Goal: Information Seeking & Learning: Learn about a topic

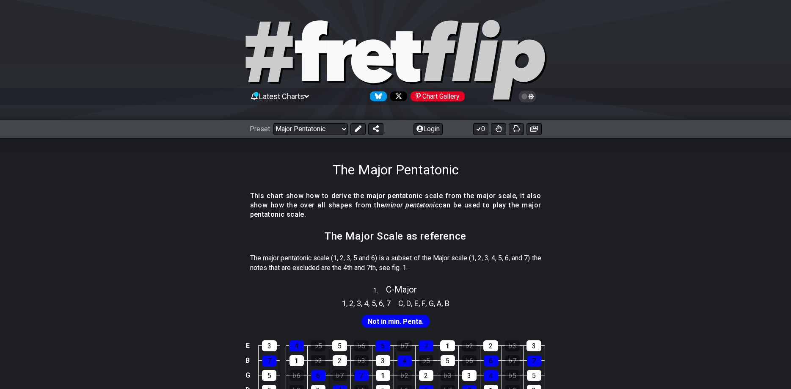
scroll to position [173, 0]
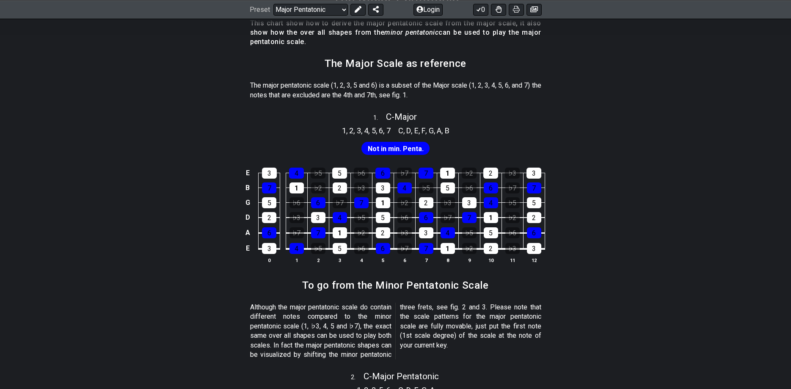
click at [395, 150] on span "Not in min. Penta." at bounding box center [396, 149] width 56 height 12
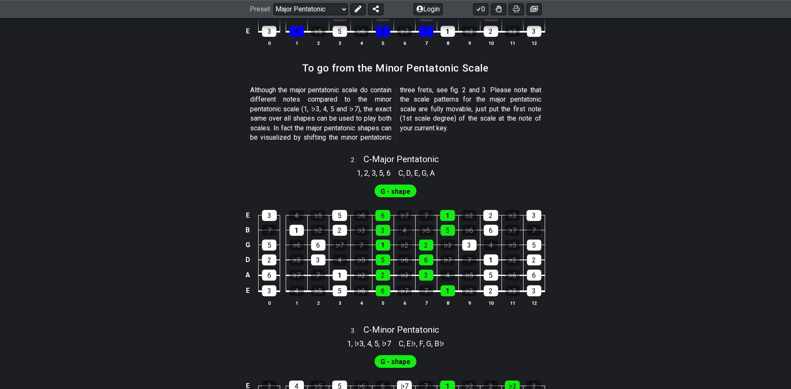
scroll to position [389, 0]
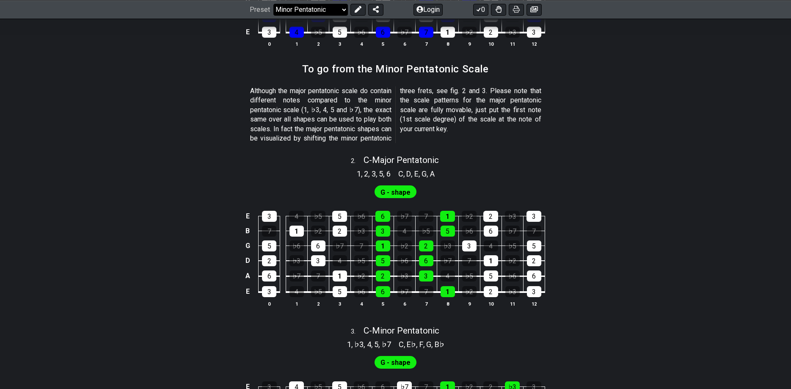
click option "Minor Pentatonic" at bounding box center [0, 0] width 0 height 0
select select "/minor-pentatonic"
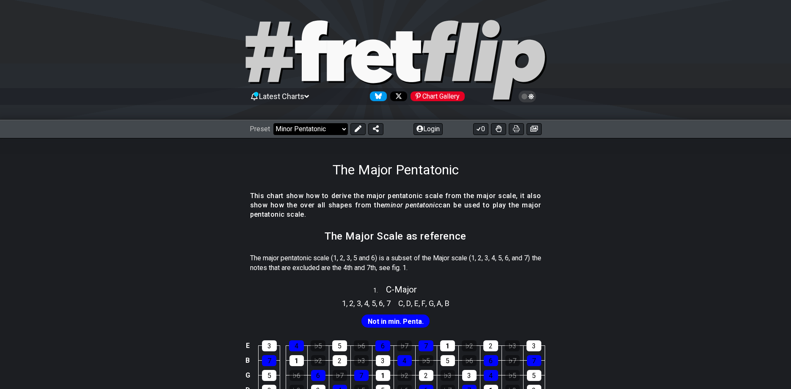
select select "C"
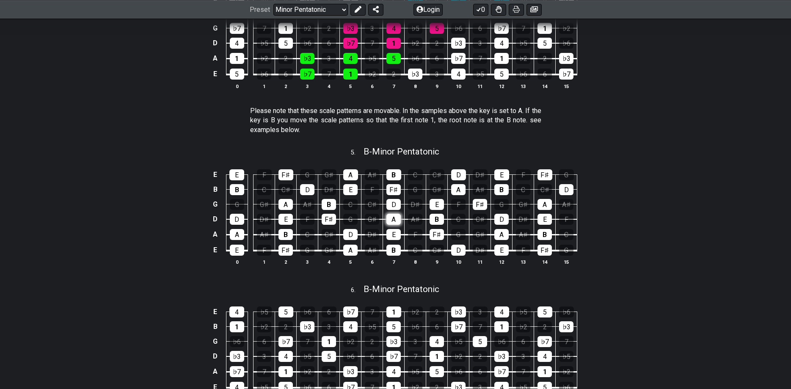
scroll to position [820, 0]
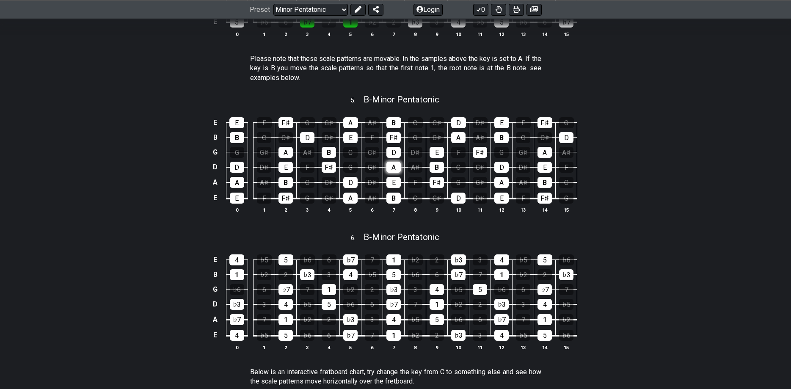
drag, startPoint x: 400, startPoint y: 227, endPoint x: 398, endPoint y: 184, distance: 42.8
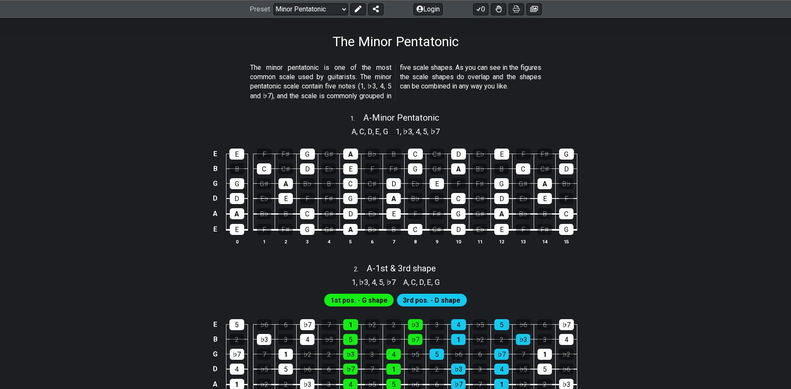
scroll to position [0, 0]
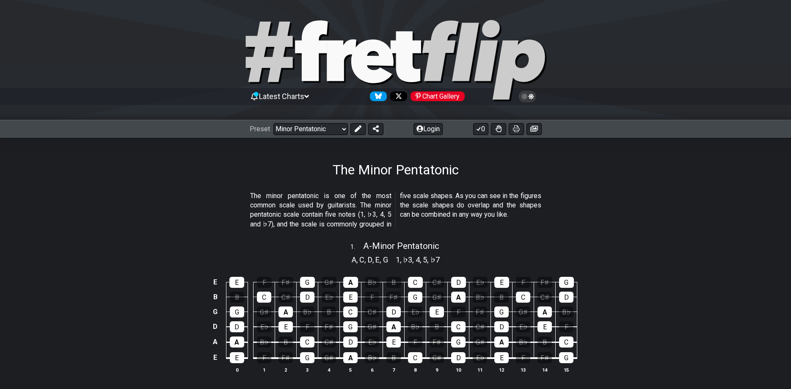
click at [402, 135] on div "Preset Welcome to #fretflip! Initial Preset Custom Preset Minor Pentatonic Majo…" at bounding box center [396, 129] width 292 height 12
click at [360, 126] on icon at bounding box center [358, 128] width 7 height 7
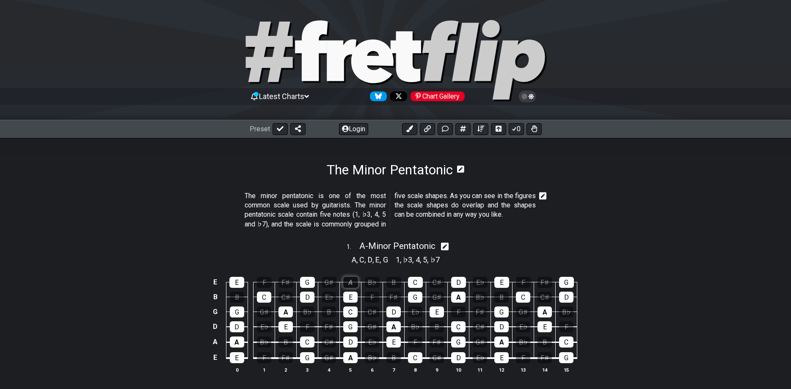
click at [351, 280] on div "A" at bounding box center [350, 282] width 15 height 11
click at [352, 292] on div "E" at bounding box center [350, 296] width 14 height 11
click at [357, 281] on div "A" at bounding box center [350, 282] width 15 height 11
click at [355, 291] on div "E" at bounding box center [350, 296] width 14 height 11
click at [372, 286] on div "B♭" at bounding box center [372, 282] width 15 height 11
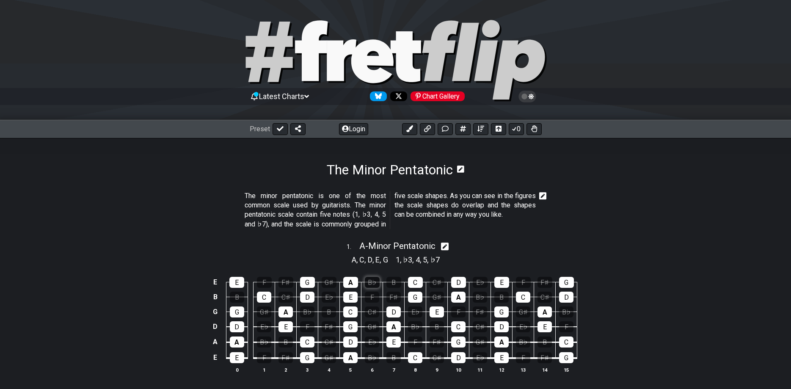
click at [372, 285] on div "B♭" at bounding box center [372, 282] width 15 height 11
click at [371, 294] on div "F" at bounding box center [372, 296] width 14 height 11
click at [376, 283] on div "B♭" at bounding box center [372, 282] width 15 height 11
click at [372, 294] on div "F" at bounding box center [372, 296] width 14 height 11
click at [446, 250] on icon at bounding box center [445, 246] width 8 height 8
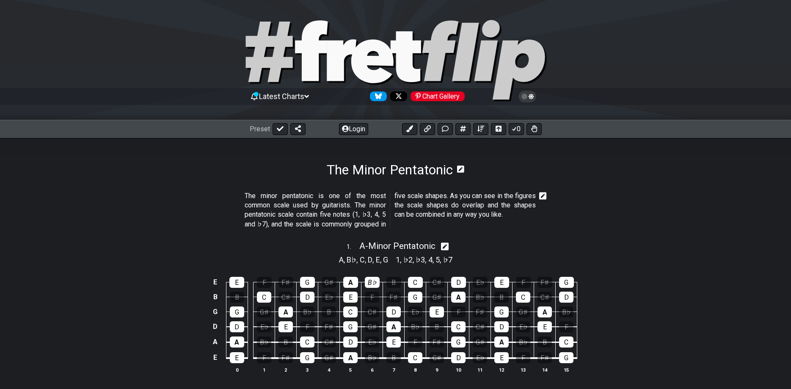
select select "A"
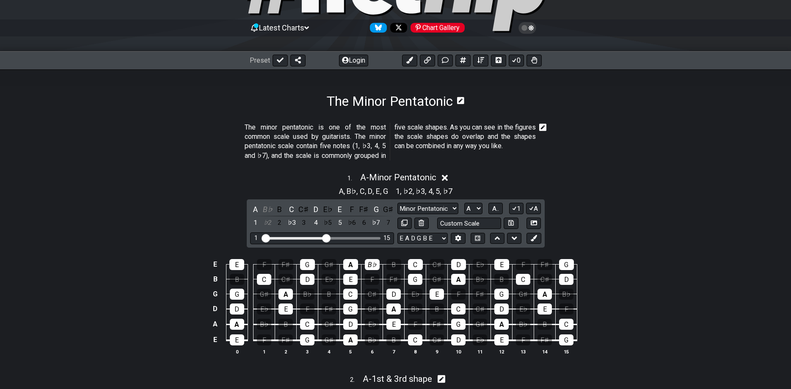
scroll to position [86, 0]
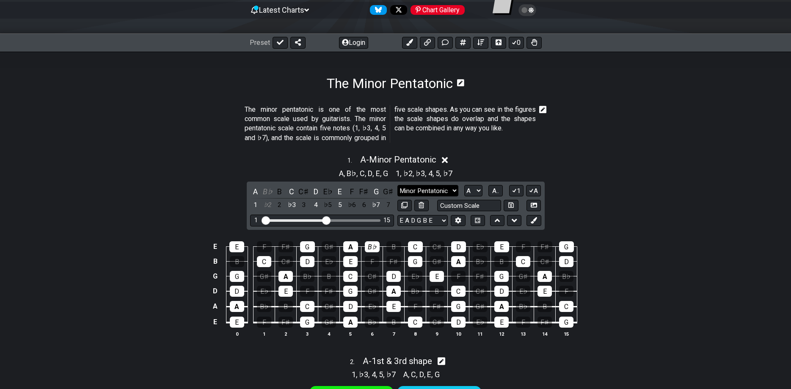
click at [397, 185] on select "Minor Pentatonic Notes Minor Pentatonic Major Pentatonic Minor Blues Major Blue…" at bounding box center [427, 190] width 61 height 11
select select "Minor Pentatonic"
click option "Minor Pentatonic" at bounding box center [0, 0] width 0 height 0
click at [330, 217] on div "1 15" at bounding box center [322, 219] width 144 height 11
drag, startPoint x: 326, startPoint y: 217, endPoint x: 384, endPoint y: 225, distance: 58.9
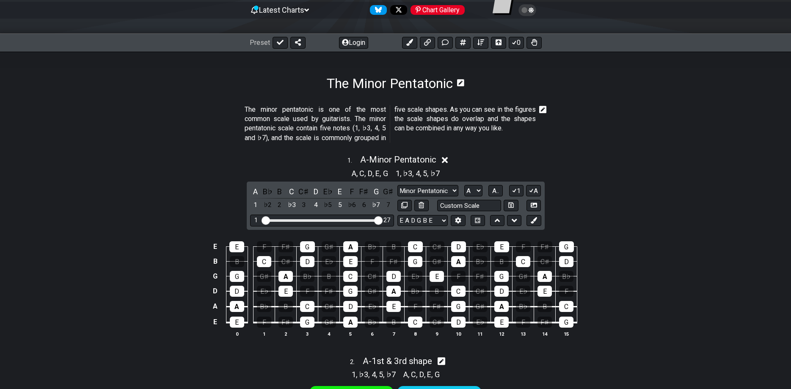
click at [382, 220] on input "Visible fret range" at bounding box center [322, 220] width 120 height 0
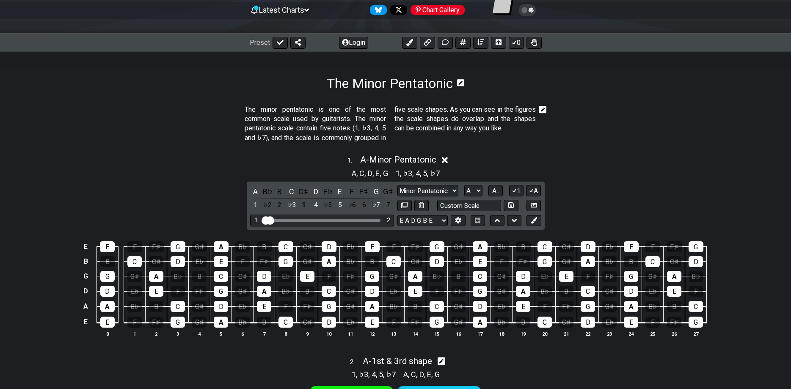
drag, startPoint x: 382, startPoint y: 218, endPoint x: 264, endPoint y: 231, distance: 118.8
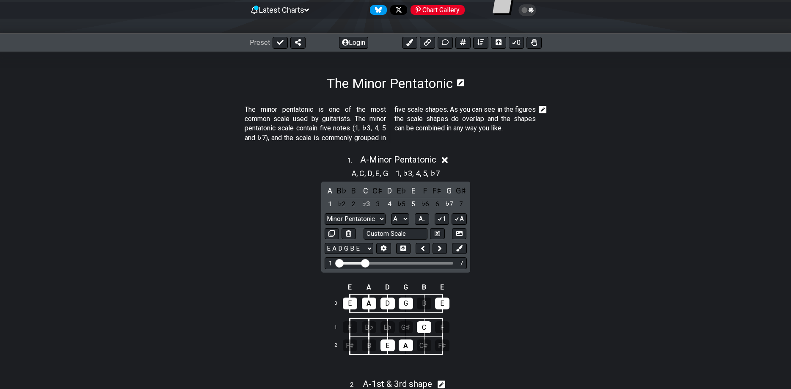
drag, startPoint x: 346, startPoint y: 262, endPoint x: 364, endPoint y: 261, distance: 18.3
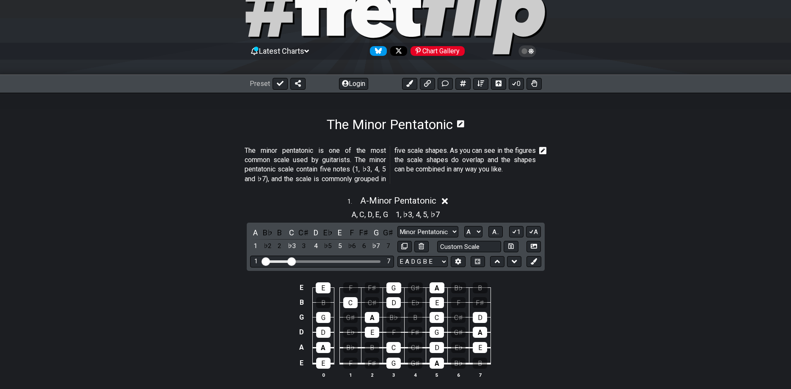
scroll to position [43, 0]
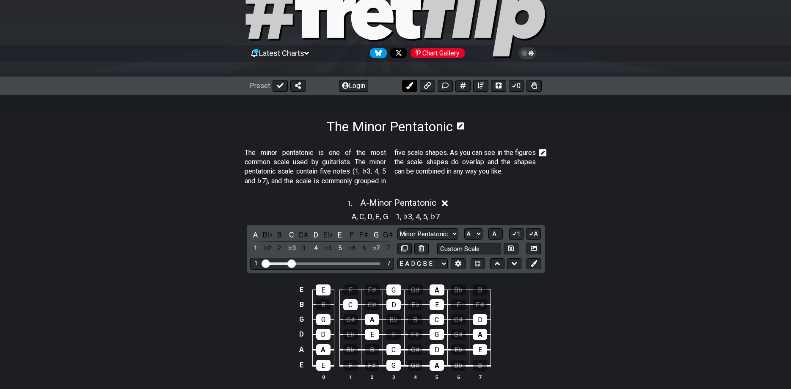
click at [410, 88] on icon at bounding box center [409, 85] width 7 height 7
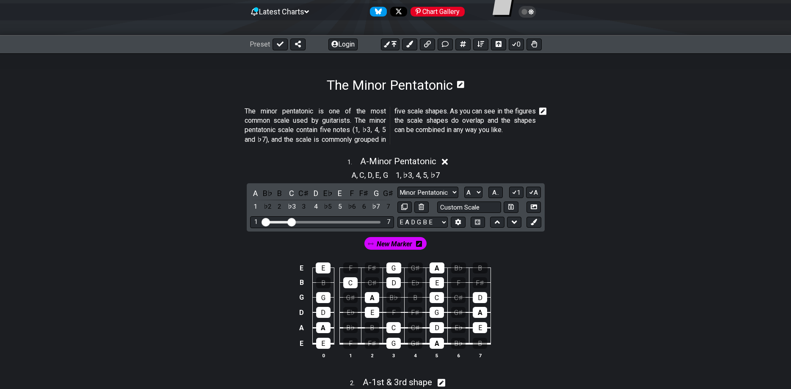
scroll to position [86, 0]
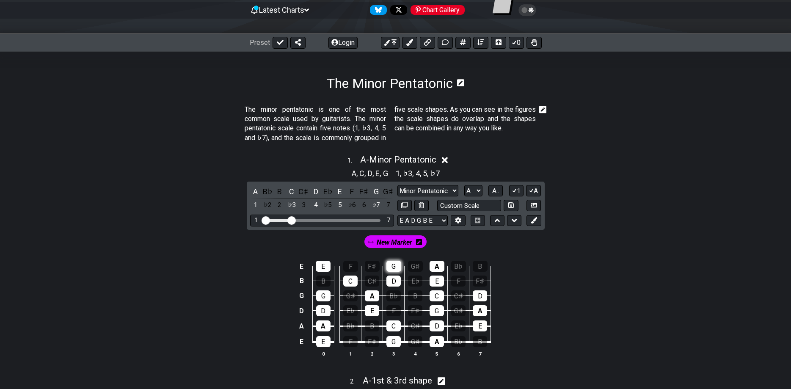
click at [393, 264] on div "G" at bounding box center [393, 266] width 15 height 11
click at [393, 277] on div "D" at bounding box center [393, 280] width 14 height 11
click at [394, 267] on div "G" at bounding box center [393, 266] width 15 height 11
click at [390, 279] on div "D" at bounding box center [393, 280] width 14 height 11
click at [393, 44] on icon at bounding box center [393, 42] width 5 height 7
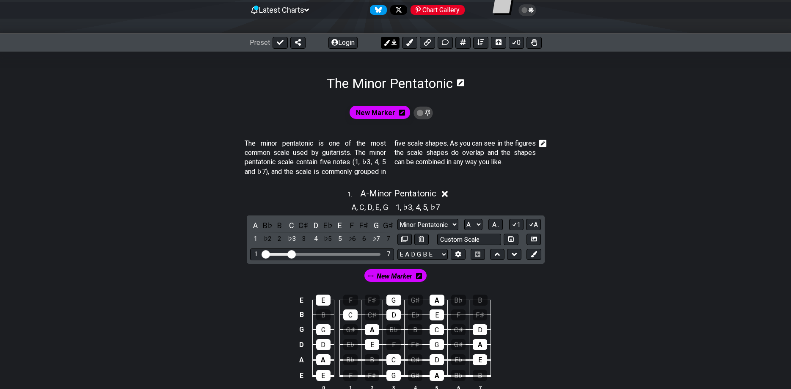
click at [393, 44] on icon at bounding box center [393, 42] width 5 height 6
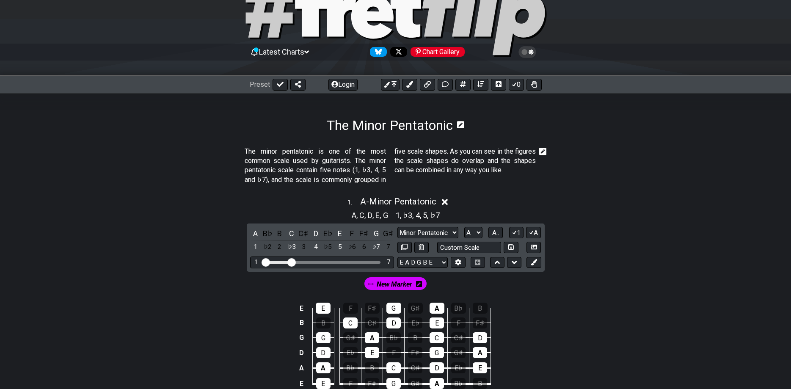
scroll to position [43, 0]
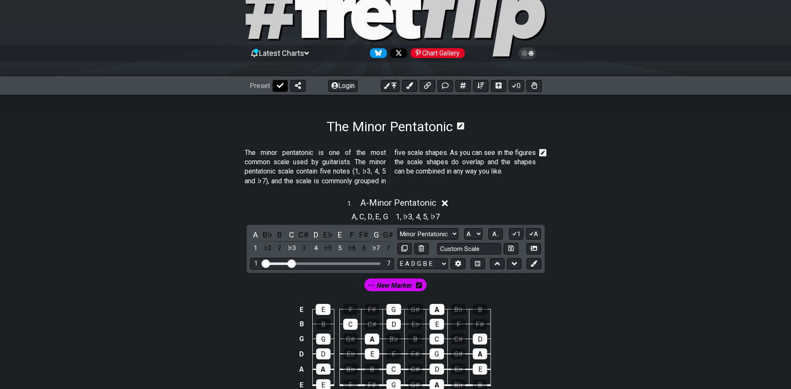
click at [280, 87] on icon at bounding box center [280, 85] width 7 height 7
select select "/minor-pentatonic"
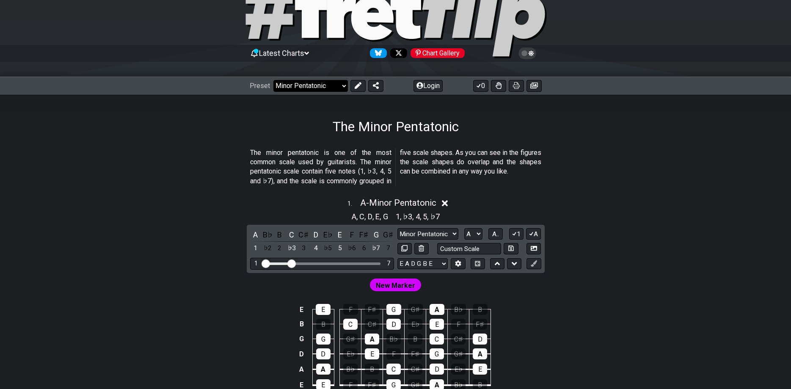
click at [273, 80] on select "Welcome to #fretflip! Initial Preset Custom Preset Minor Pentatonic Major Penta…" at bounding box center [310, 86] width 74 height 12
click option "Minor Pentatonic" at bounding box center [0, 0] width 0 height 0
drag, startPoint x: 289, startPoint y: 263, endPoint x: 326, endPoint y: 269, distance: 37.2
click at [326, 263] on input "Visible fret range" at bounding box center [322, 263] width 120 height 0
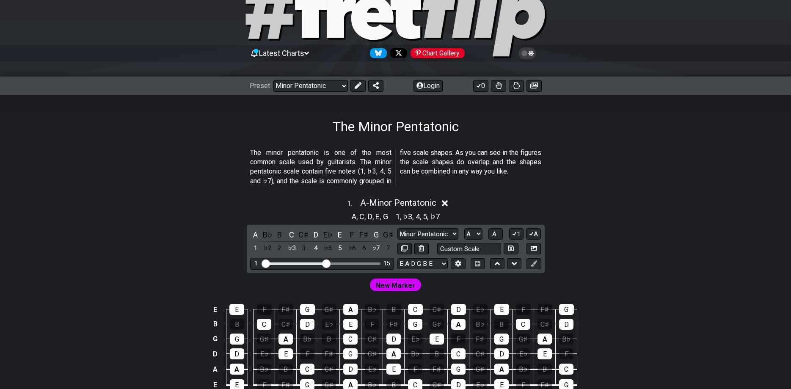
click at [364, 91] on div "Preset Welcome to #fretflip! Initial Preset Custom Preset Minor Pentatonic Majo…" at bounding box center [317, 86] width 134 height 12
click at [359, 91] on button at bounding box center [357, 86] width 15 height 12
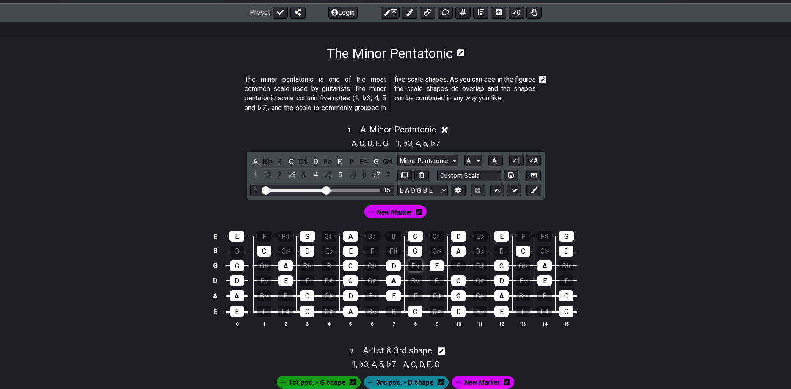
scroll to position [173, 0]
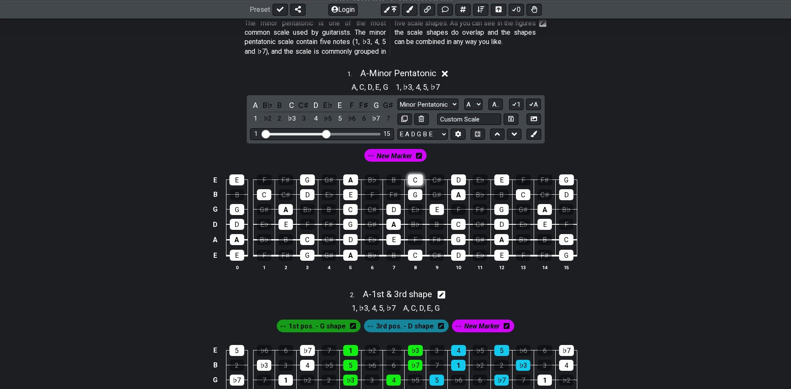
click at [411, 177] on div "C" at bounding box center [415, 179] width 15 height 11
click at [409, 199] on div "G" at bounding box center [415, 194] width 14 height 11
click at [390, 242] on div "E" at bounding box center [393, 239] width 14 height 11
click at [414, 258] on div "C" at bounding box center [415, 255] width 14 height 11
click at [352, 194] on div "E" at bounding box center [350, 194] width 14 height 11
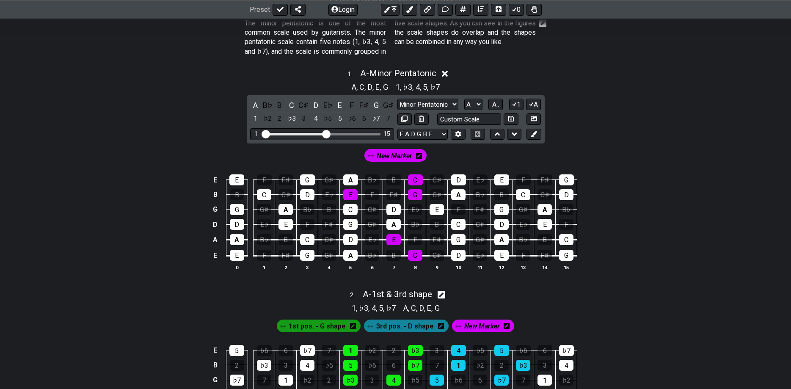
click at [347, 217] on td "G" at bounding box center [351, 216] width 22 height 15
click at [346, 213] on div "C" at bounding box center [350, 209] width 14 height 11
click at [345, 227] on div "G" at bounding box center [350, 224] width 14 height 11
click at [452, 226] on tbody "E E F F♯ G G♯ A B♭ B C C♯ D E♭ E F F♯ G B B C C♯ D E♭ E F F♯ G G♯ A B♭ B C C♯ D…" at bounding box center [393, 214] width 367 height 99
click at [456, 222] on div "C" at bounding box center [458, 224] width 14 height 11
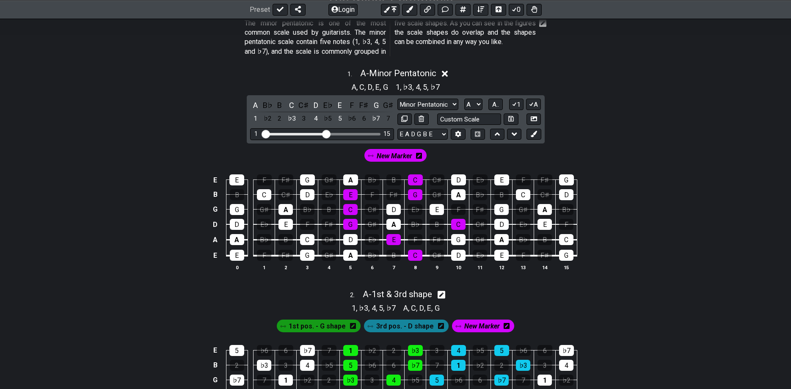
click at [456, 245] on td "D" at bounding box center [459, 248] width 22 height 16
click at [458, 237] on div "G" at bounding box center [458, 239] width 14 height 11
click at [437, 206] on div "E" at bounding box center [436, 209] width 14 height 11
click at [306, 239] on div "C" at bounding box center [307, 239] width 14 height 11
click at [282, 225] on div "E" at bounding box center [285, 224] width 14 height 11
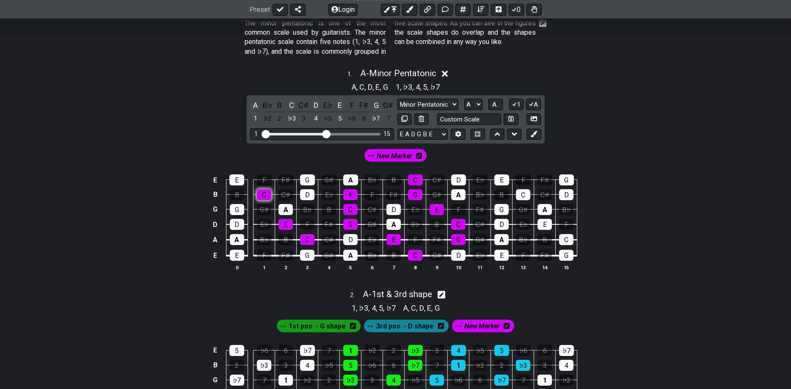
click at [267, 190] on div "C" at bounding box center [264, 194] width 14 height 11
drag, startPoint x: 502, startPoint y: 180, endPoint x: 499, endPoint y: 185, distance: 6.1
click at [502, 180] on div "E" at bounding box center [501, 179] width 15 height 11
click at [500, 209] on div "G" at bounding box center [501, 209] width 14 height 11
click at [519, 195] on div "C" at bounding box center [523, 194] width 14 height 11
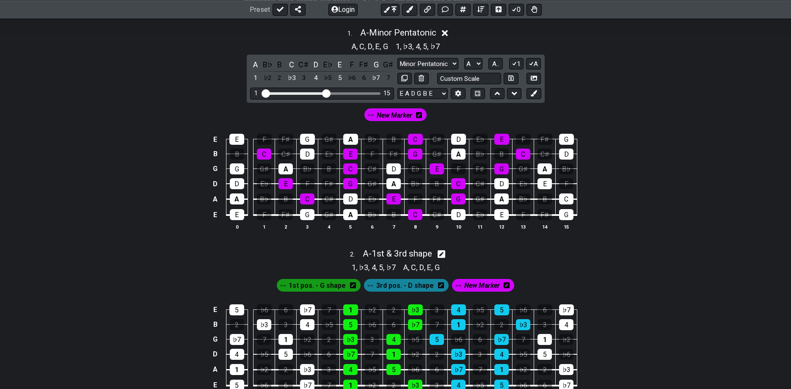
scroll to position [216, 0]
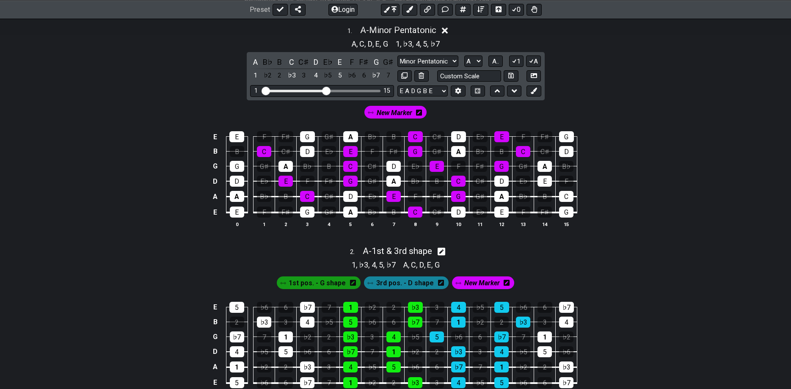
drag, startPoint x: 283, startPoint y: 233, endPoint x: 308, endPoint y: 234, distance: 25.0
click at [308, 234] on div "E E F F♯ G G♯ A B♭ B C C♯ D E♭ E F F♯ G B B C C♯ D E♭ E F F♯ G G♯ A B♭ B C C♯ D…" at bounding box center [395, 179] width 791 height 119
click at [543, 181] on div "E" at bounding box center [544, 181] width 14 height 11
click at [567, 200] on div "C" at bounding box center [566, 196] width 14 height 11
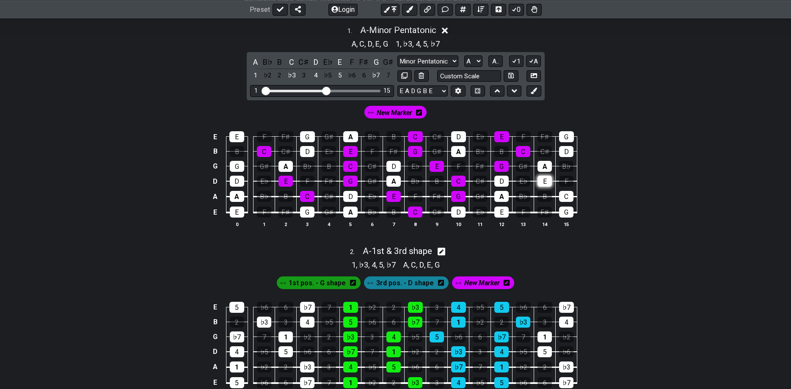
click at [544, 176] on div "E" at bounding box center [544, 181] width 14 height 11
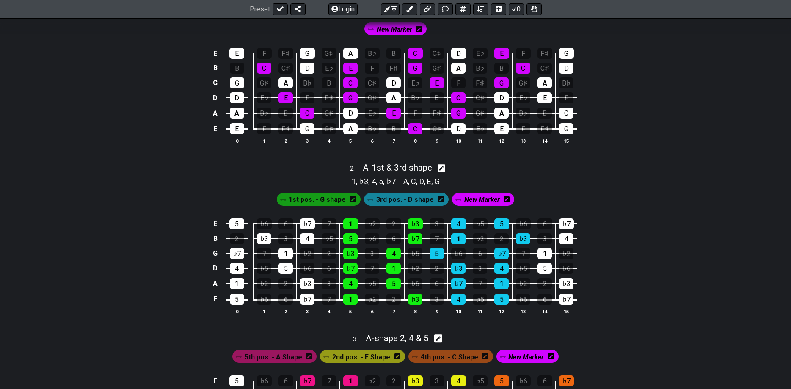
scroll to position [302, 0]
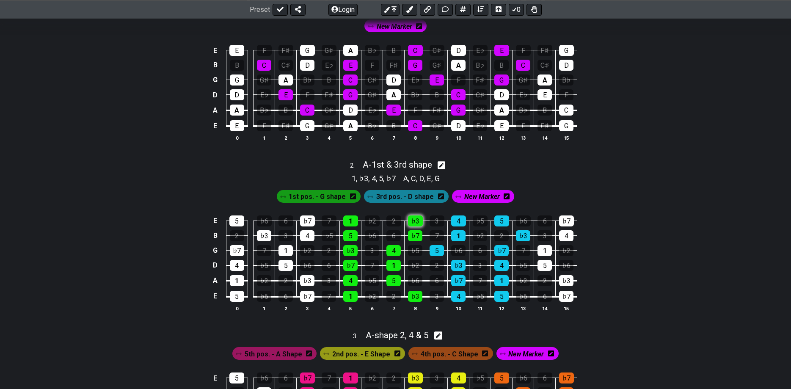
click at [412, 217] on div "♭3" at bounding box center [415, 220] width 15 height 11
click at [415, 220] on div "♭3" at bounding box center [415, 220] width 15 height 11
click at [416, 217] on div "♭3" at bounding box center [415, 220] width 15 height 11
click at [415, 217] on div "♭3" at bounding box center [415, 220] width 15 height 11
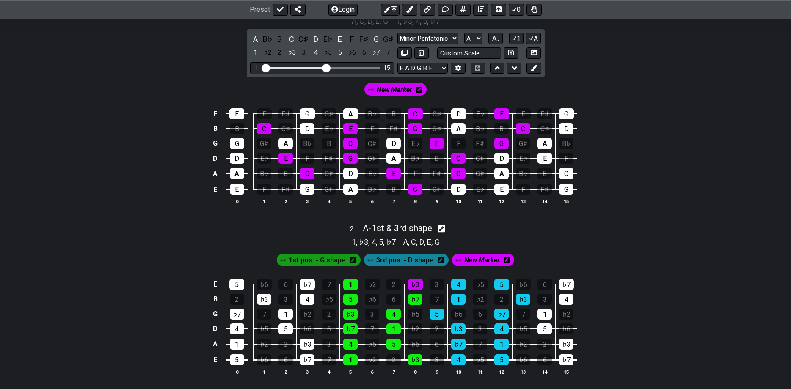
scroll to position [129, 0]
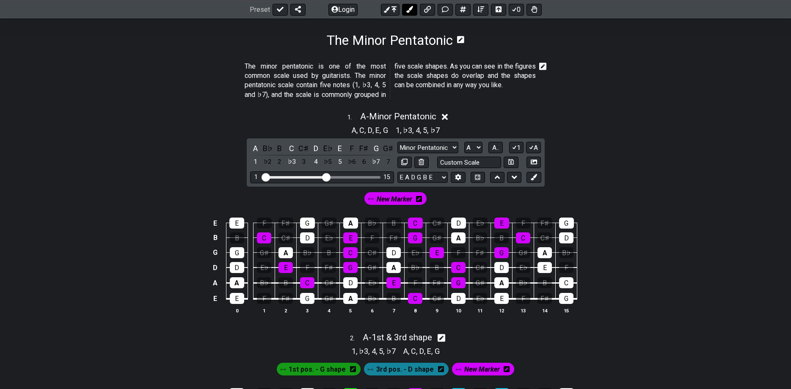
click at [404, 12] on button at bounding box center [409, 9] width 15 height 12
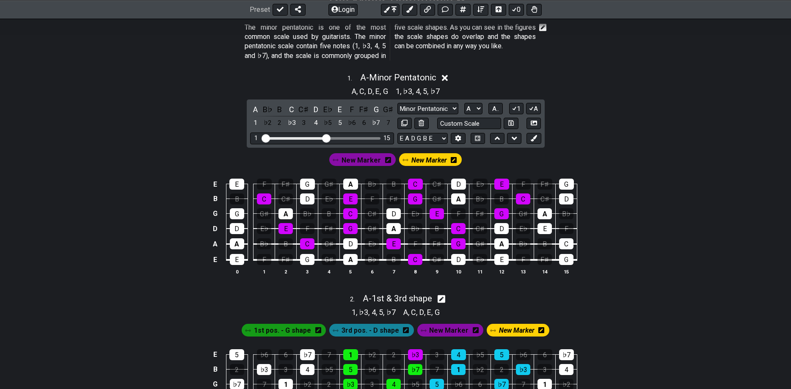
scroll to position [173, 0]
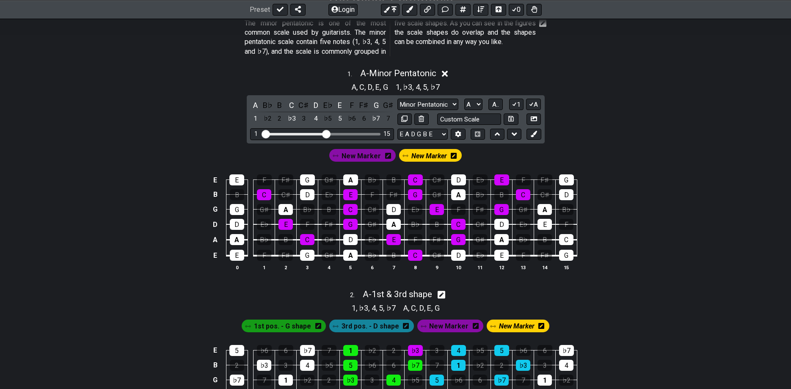
click at [295, 329] on span "1st pos. - G shape" at bounding box center [282, 326] width 57 height 12
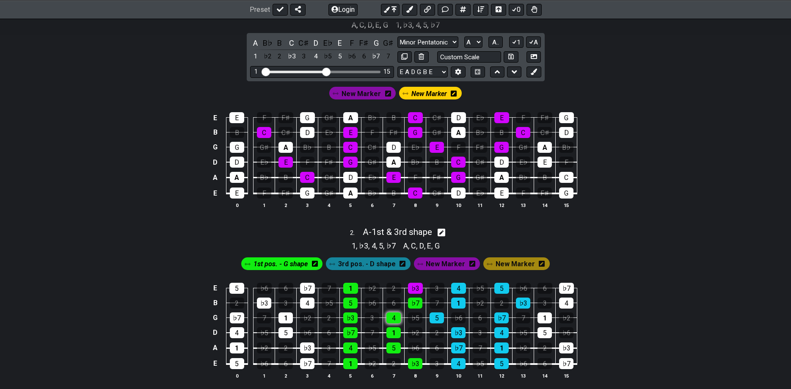
scroll to position [259, 0]
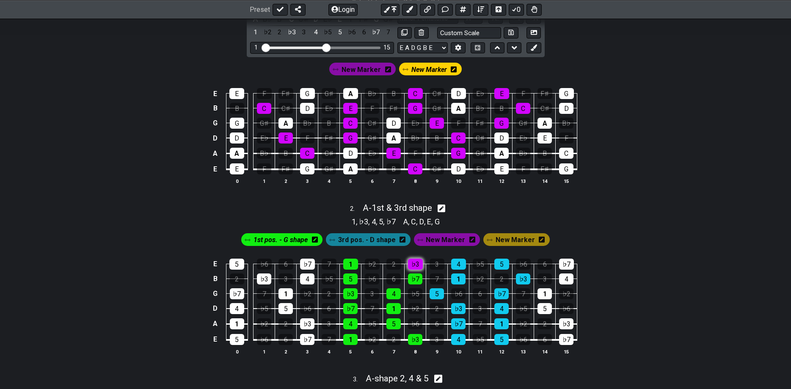
click at [414, 262] on div "♭3" at bounding box center [415, 263] width 15 height 11
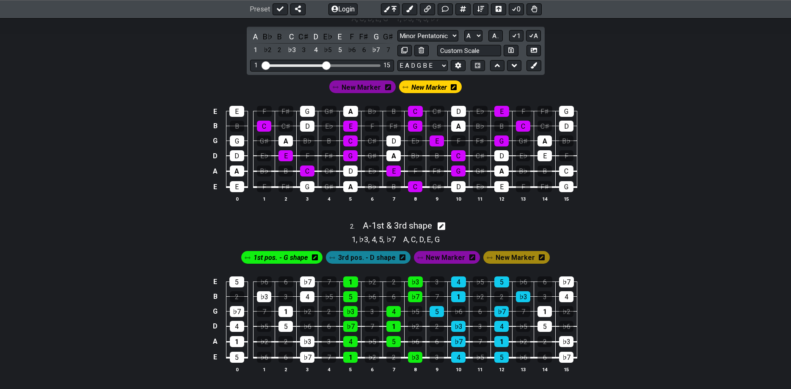
scroll to position [173, 0]
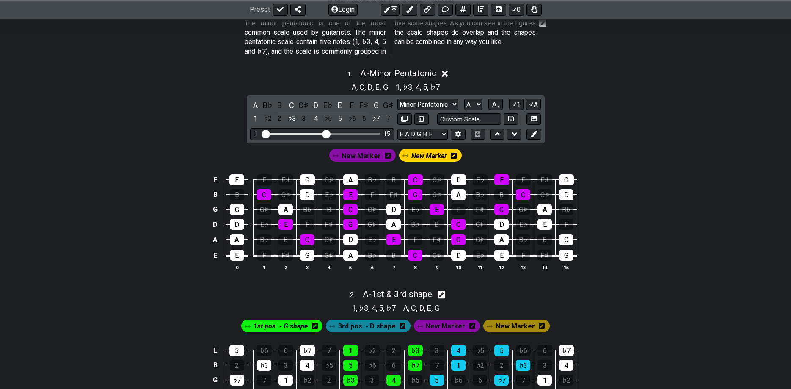
click at [425, 156] on span "New Marker" at bounding box center [429, 156] width 36 height 12
click at [260, 195] on div "C" at bounding box center [264, 194] width 14 height 11
click at [271, 196] on div "C" at bounding box center [264, 194] width 14 height 11
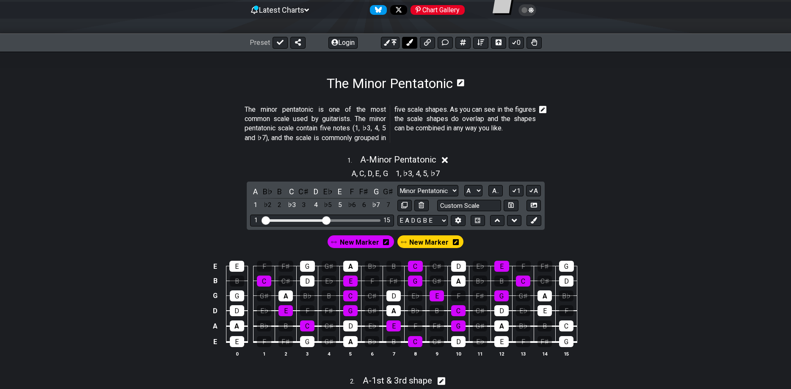
drag, startPoint x: 414, startPoint y: 39, endPoint x: 409, endPoint y: 42, distance: 5.7
click at [413, 39] on button at bounding box center [409, 43] width 15 height 12
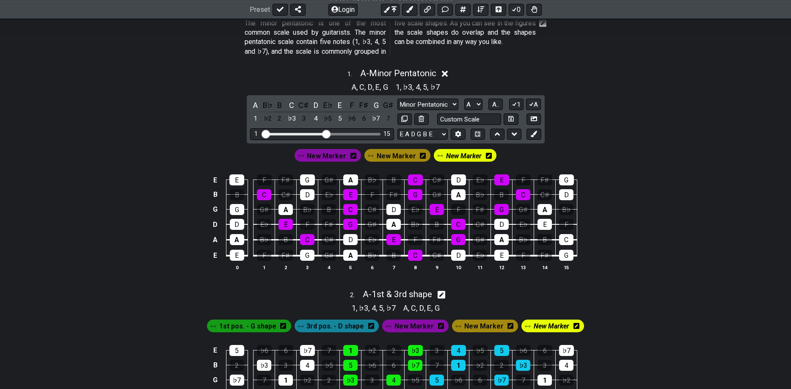
click at [394, 156] on span "New Marker" at bounding box center [396, 156] width 39 height 12
click at [420, 157] on icon at bounding box center [419, 156] width 6 height 6
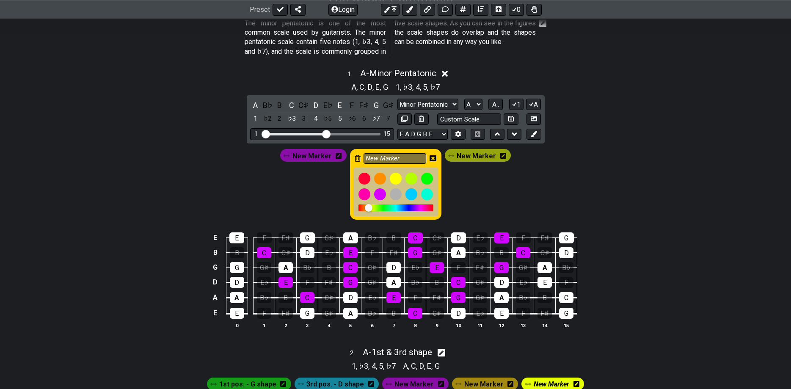
click at [434, 157] on icon at bounding box center [432, 158] width 7 height 7
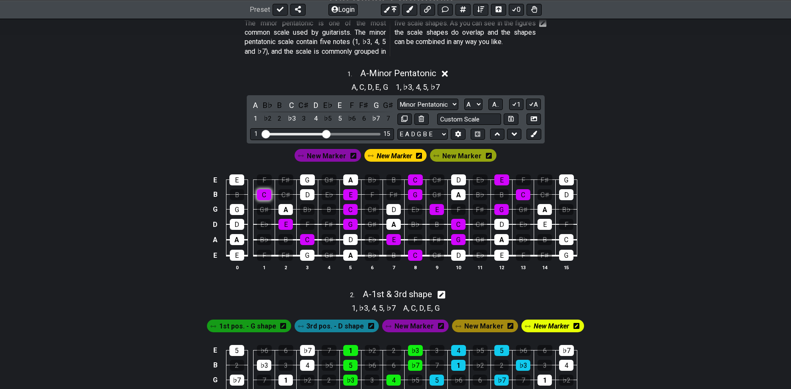
click at [262, 192] on div "C" at bounding box center [264, 194] width 14 height 11
drag, startPoint x: 285, startPoint y: 223, endPoint x: 291, endPoint y: 235, distance: 13.8
click at [283, 223] on div "E" at bounding box center [285, 224] width 14 height 11
click at [302, 236] on div "C" at bounding box center [307, 239] width 14 height 11
click at [445, 153] on span "New Marker" at bounding box center [461, 156] width 39 height 12
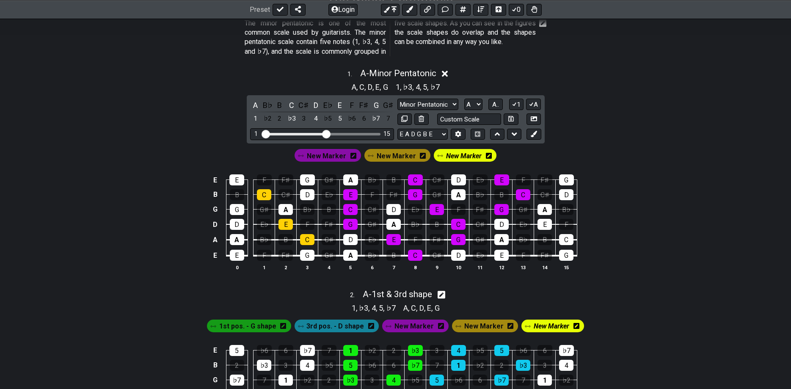
click at [413, 180] on div "C" at bounding box center [415, 179] width 15 height 11
click at [412, 197] on div "G" at bounding box center [415, 194] width 14 height 11
click at [393, 236] on div "E" at bounding box center [393, 239] width 14 height 11
click at [414, 253] on div "C" at bounding box center [415, 255] width 14 height 11
click at [406, 8] on icon at bounding box center [409, 9] width 7 height 7
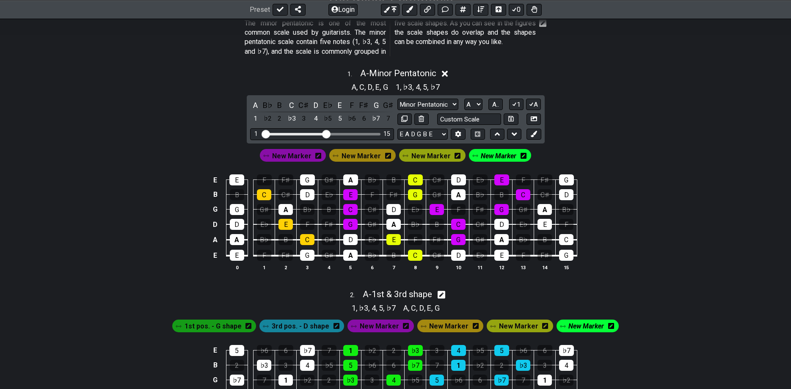
drag, startPoint x: 433, startPoint y: 210, endPoint x: 446, endPoint y: 218, distance: 16.0
click at [434, 210] on div "E" at bounding box center [436, 209] width 14 height 11
drag, startPoint x: 455, startPoint y: 226, endPoint x: 456, endPoint y: 231, distance: 4.3
click at [456, 226] on div "C" at bounding box center [458, 224] width 14 height 11
click at [453, 241] on div "G" at bounding box center [458, 239] width 14 height 11
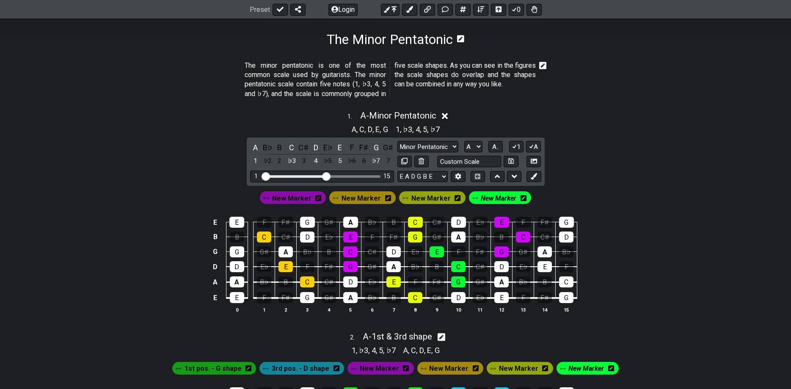
scroll to position [129, 0]
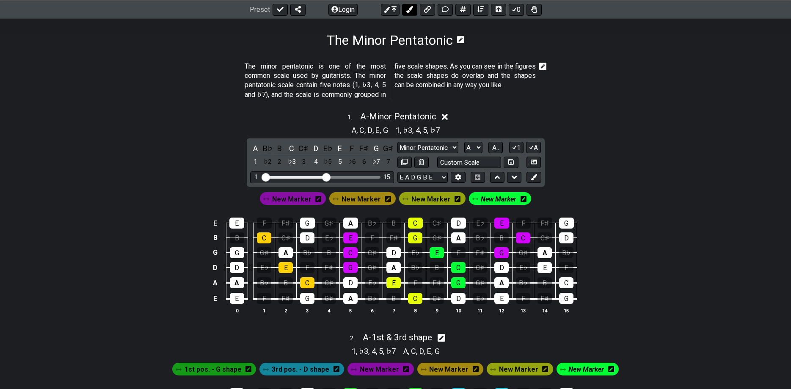
click at [406, 12] on button at bounding box center [409, 9] width 15 height 12
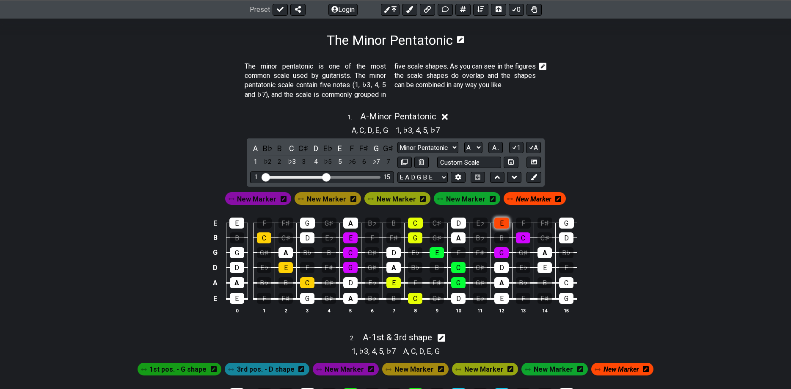
click at [505, 222] on div "E" at bounding box center [501, 222] width 15 height 11
click at [523, 238] on div "C" at bounding box center [523, 237] width 14 height 11
drag, startPoint x: 501, startPoint y: 253, endPoint x: 527, endPoint y: 297, distance: 50.6
click at [501, 253] on div "G" at bounding box center [501, 252] width 14 height 11
drag, startPoint x: 531, startPoint y: 200, endPoint x: 531, endPoint y: 195, distance: 5.1
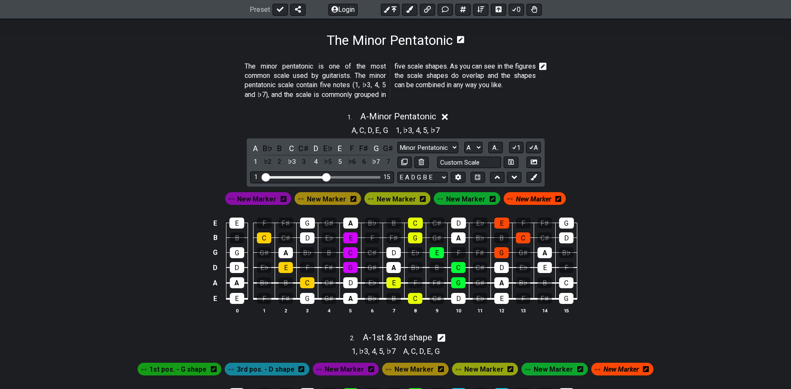
click at [531, 195] on div "New Marker New Marker New Marker New Marker New Marker" at bounding box center [395, 198] width 344 height 16
click at [530, 201] on span "New Marker" at bounding box center [534, 199] width 36 height 12
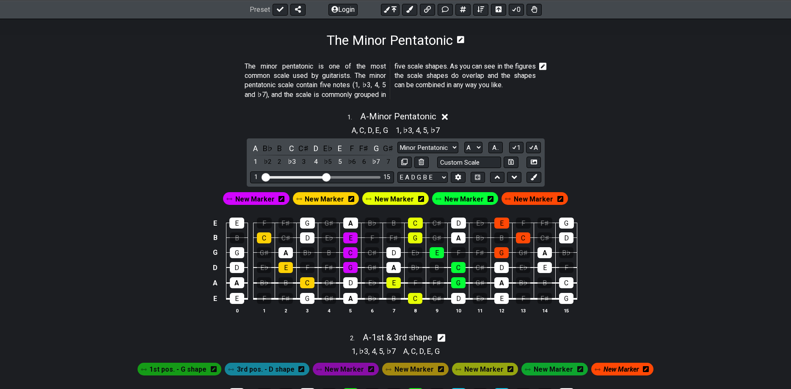
click at [557, 198] on icon at bounding box center [560, 198] width 6 height 7
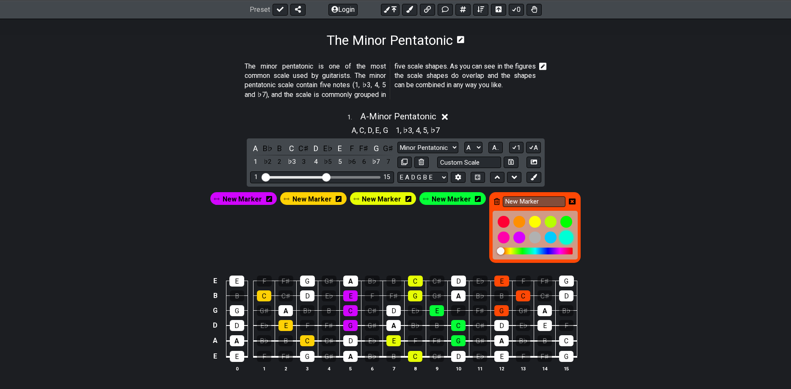
click at [563, 236] on div at bounding box center [566, 237] width 14 height 14
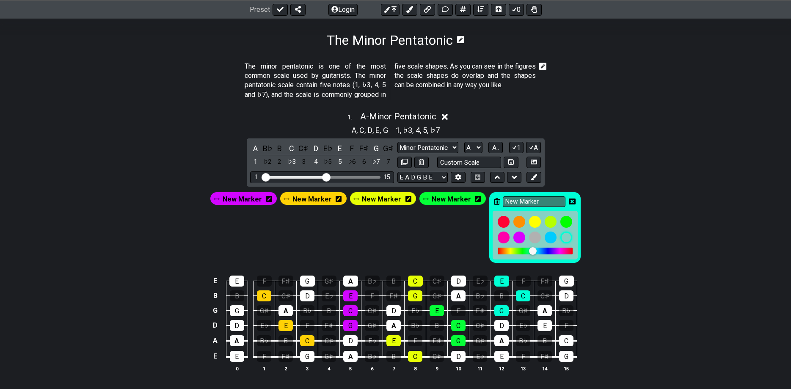
click at [680, 234] on div "New Marker New Marker New Marker New Marker New Marker" at bounding box center [395, 226] width 791 height 78
click at [569, 201] on icon at bounding box center [572, 201] width 7 height 7
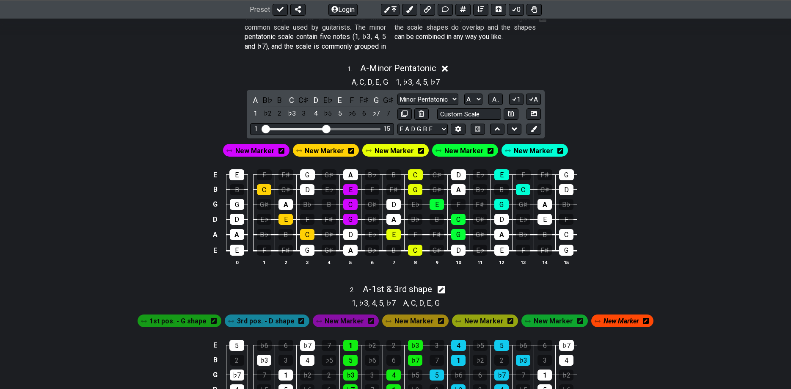
scroll to position [173, 0]
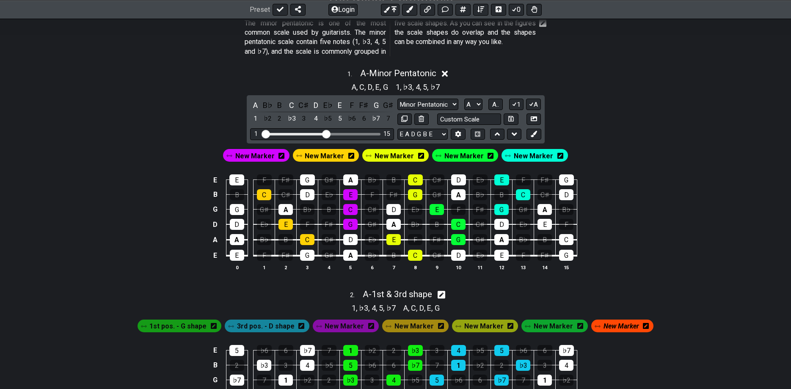
click at [266, 154] on span "New Marker" at bounding box center [254, 156] width 39 height 12
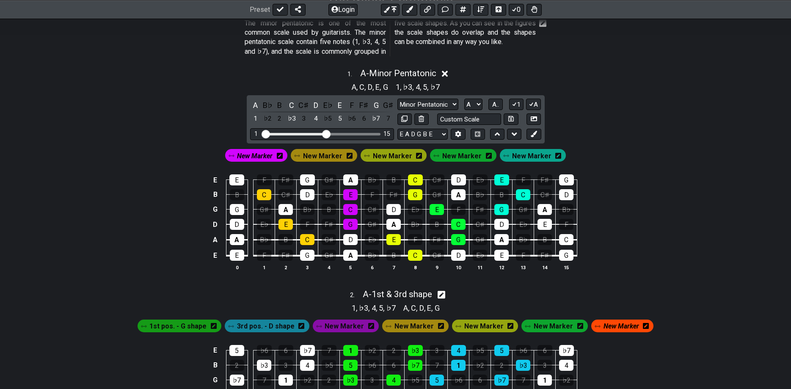
drag, startPoint x: 351, startPoint y: 176, endPoint x: 343, endPoint y: 217, distance: 41.9
click at [351, 178] on div "A" at bounding box center [350, 179] width 15 height 11
click at [345, 241] on div "D" at bounding box center [350, 239] width 14 height 11
click at [346, 253] on div "A" at bounding box center [350, 255] width 14 height 11
click at [319, 151] on span "New Marker" at bounding box center [322, 156] width 39 height 12
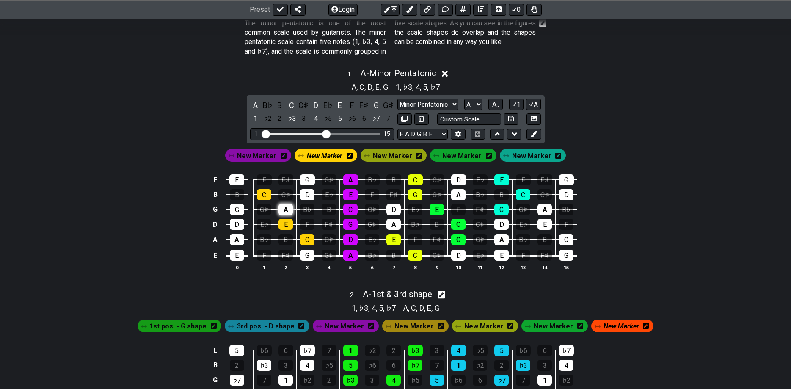
click at [280, 209] on div "A" at bounding box center [285, 209] width 14 height 11
drag, startPoint x: 302, startPoint y: 188, endPoint x: 307, endPoint y: 179, distance: 9.9
click at [303, 187] on td "D" at bounding box center [308, 187] width 22 height 15
click at [309, 176] on div "G" at bounding box center [307, 179] width 15 height 11
click at [309, 191] on div "D" at bounding box center [307, 194] width 14 height 11
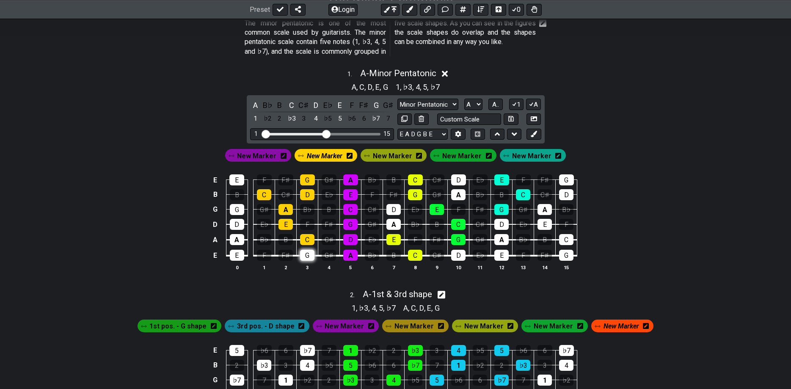
click at [304, 254] on div "G" at bounding box center [307, 255] width 14 height 11
click at [331, 154] on span "New Marker" at bounding box center [325, 156] width 36 height 12
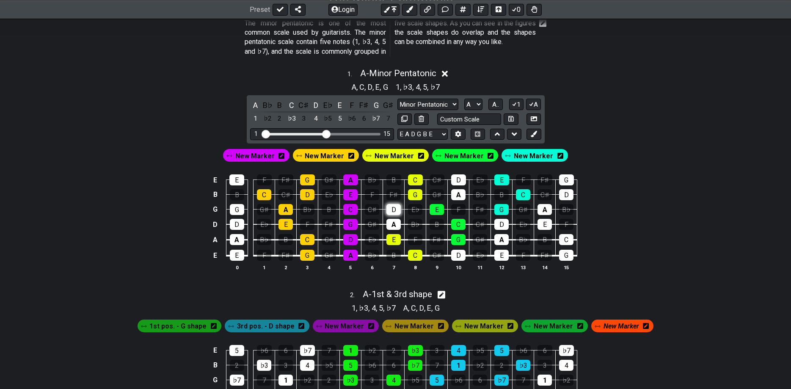
click at [396, 210] on div "D" at bounding box center [393, 209] width 14 height 11
click at [393, 208] on div "D" at bounding box center [393, 209] width 14 height 11
click at [340, 156] on span "New Marker" at bounding box center [324, 156] width 39 height 12
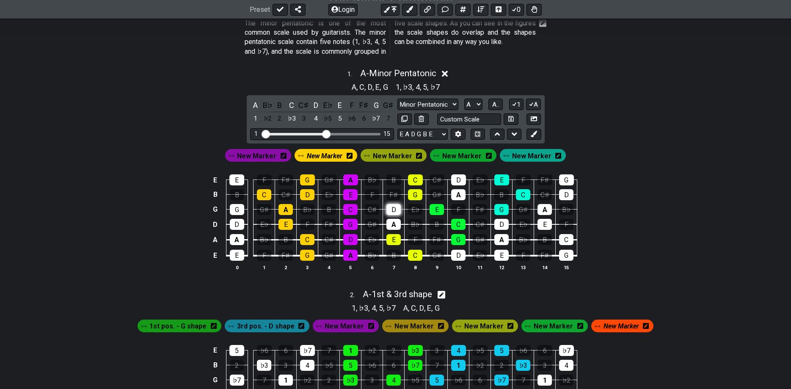
click at [393, 206] on div "D" at bounding box center [393, 209] width 14 height 11
click at [393, 220] on div "A" at bounding box center [393, 224] width 14 height 11
click at [451, 159] on span "New Marker" at bounding box center [461, 156] width 39 height 12
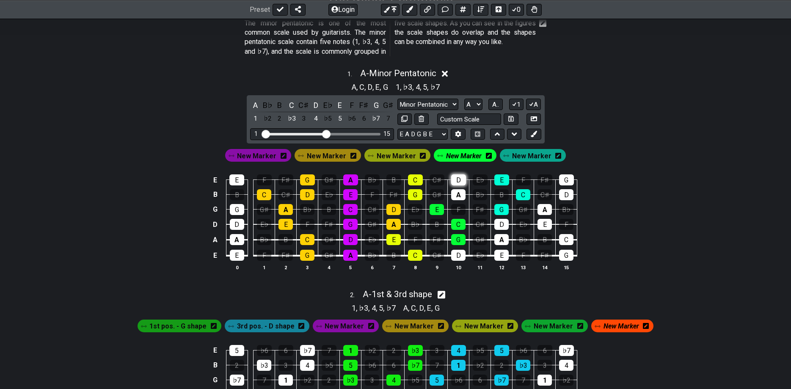
click at [460, 179] on div "D" at bounding box center [458, 179] width 15 height 11
click at [458, 190] on div "A" at bounding box center [458, 194] width 14 height 11
click at [458, 244] on div "G" at bounding box center [458, 239] width 14 height 11
click at [459, 256] on div "D" at bounding box center [458, 255] width 14 height 11
click at [529, 154] on span "New Marker" at bounding box center [531, 156] width 39 height 12
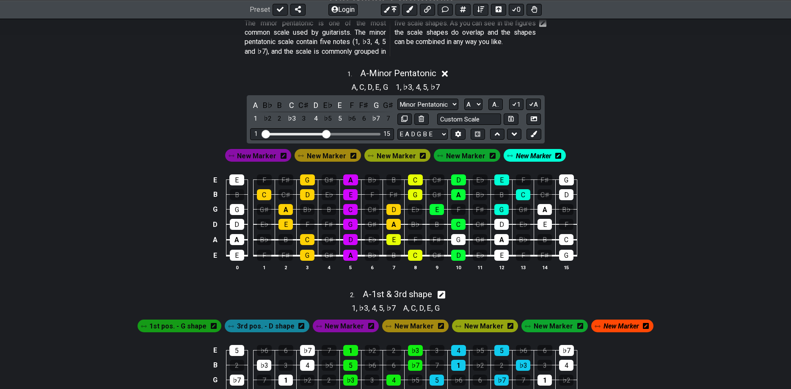
drag, startPoint x: 503, startPoint y: 223, endPoint x: 500, endPoint y: 232, distance: 10.4
click at [503, 223] on div "D" at bounding box center [501, 224] width 14 height 11
drag, startPoint x: 498, startPoint y: 236, endPoint x: 498, endPoint y: 247, distance: 10.2
click at [498, 238] on div "A" at bounding box center [501, 239] width 14 height 11
click at [500, 253] on div "E" at bounding box center [501, 255] width 14 height 11
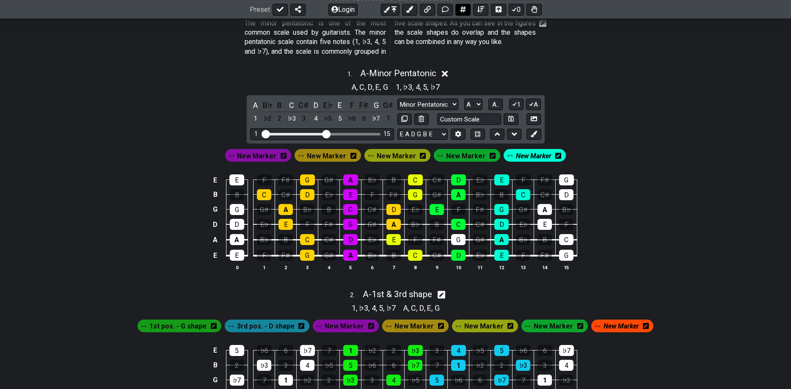
click at [467, 7] on button at bounding box center [462, 9] width 15 height 12
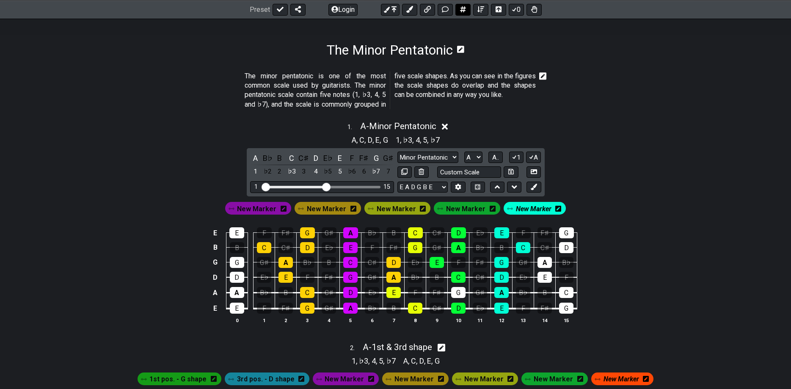
select select "New Scale"
select select "C"
select select "A"
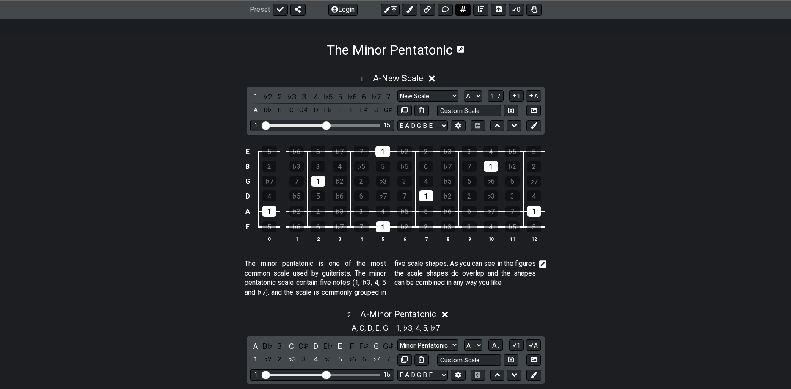
click at [467, 7] on button at bounding box center [462, 9] width 15 height 12
select select "C"
select select "A"
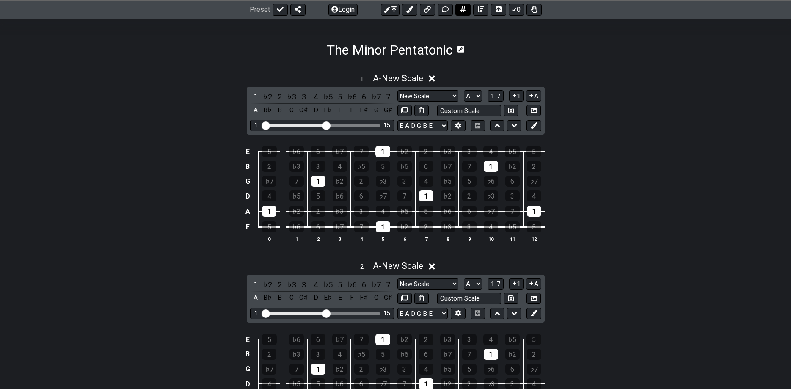
select select "New Scale"
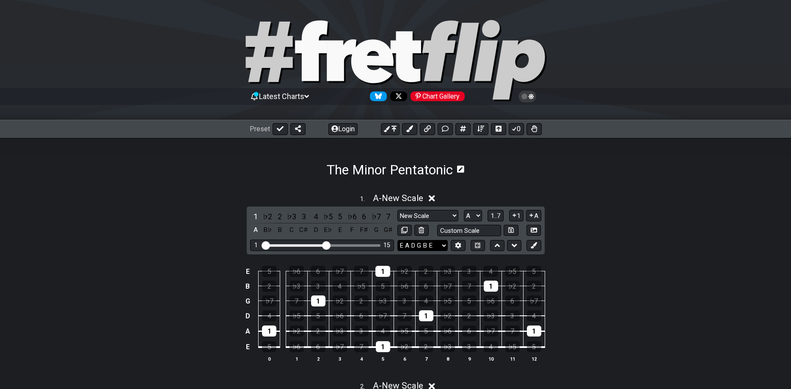
click at [397, 240] on select "E A D G B E E A D G B E E A D G B E B E A D F♯ B A D G C E A D A D G B E E♭ A♭ …" at bounding box center [422, 245] width 50 height 11
click option "D A D F♯ A D" at bounding box center [0, 0] width 0 height 0
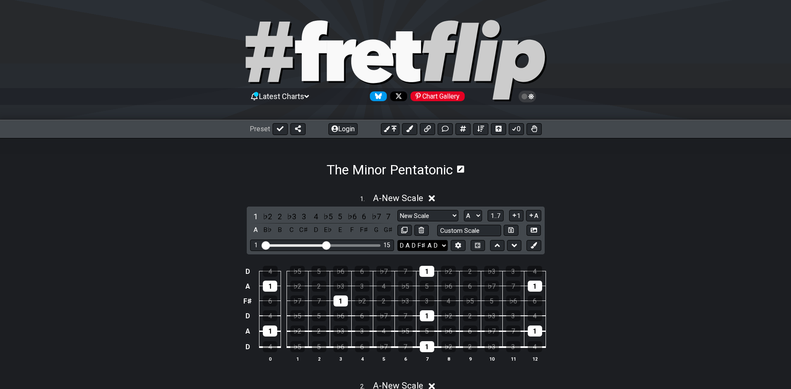
click at [397, 240] on select "E A D G B E E A D G B E E A D G B E B E A D F♯ B A D G C E A D A D G B E E♭ A♭ …" at bounding box center [422, 245] width 50 height 11
select select "D A D G A D"
click option "D A D G A D" at bounding box center [0, 0] width 0 height 0
click at [397, 210] on select "New Scale New Scale Minor Pentatonic Major Pentatonic Minor Blues Major Blues M…" at bounding box center [427, 215] width 61 height 11
select select "Major Blues"
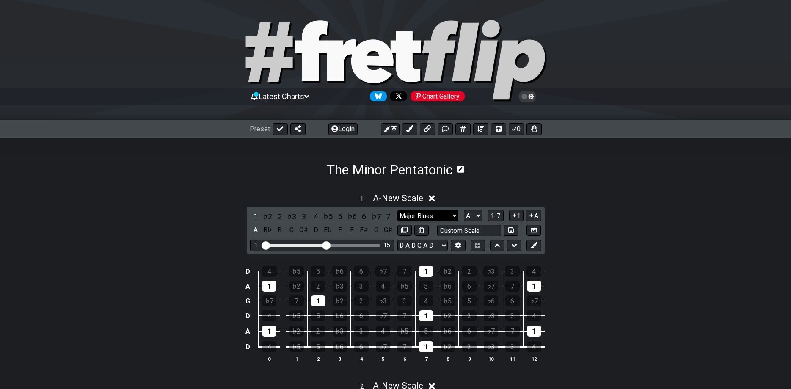
click option "Major Blues" at bounding box center [0, 0] width 0 height 0
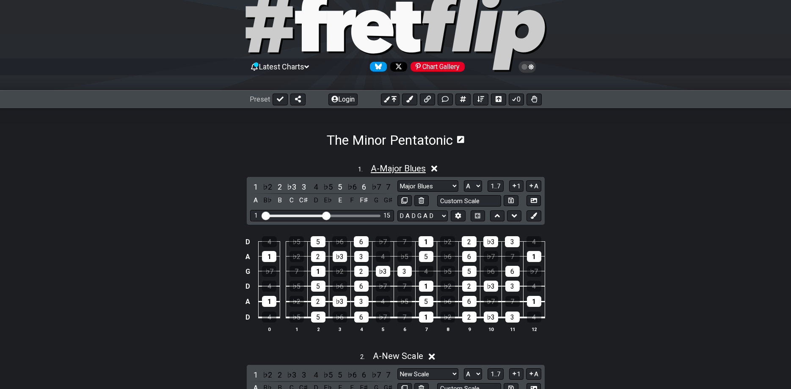
scroll to position [86, 0]
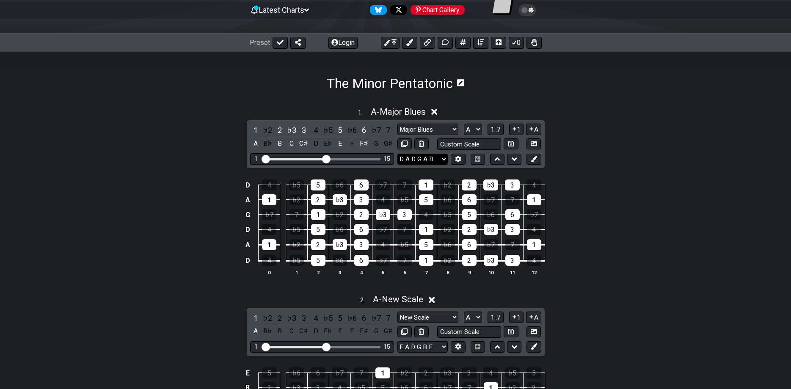
click at [397, 154] on select "E A D G B E E A D G B E E A D G B E B E A D F♯ B A D G C E A D A D G B E E♭ A♭ …" at bounding box center [422, 159] width 50 height 11
click option "E A D G B E" at bounding box center [0, 0] width 0 height 0
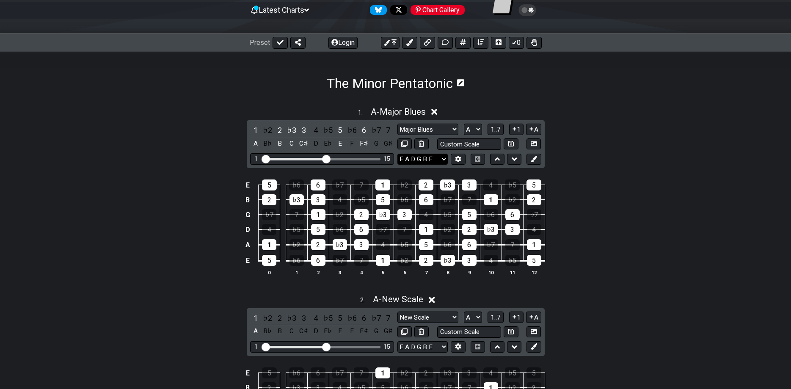
click at [397, 154] on select "E A D G B E E A D G B E E A D G B E B E A D F♯ B A D G C E A D A D G B E E♭ A♭ …" at bounding box center [422, 159] width 50 height 11
click option "E A D G B E" at bounding box center [0, 0] width 0 height 0
click at [397, 154] on select "E A D G B E E A D G B E E A D G B E B E A D F♯ B A D G C E A D A D G B E E♭ A♭ …" at bounding box center [422, 159] width 50 height 11
click option "B E A D F♯ B" at bounding box center [0, 0] width 0 height 0
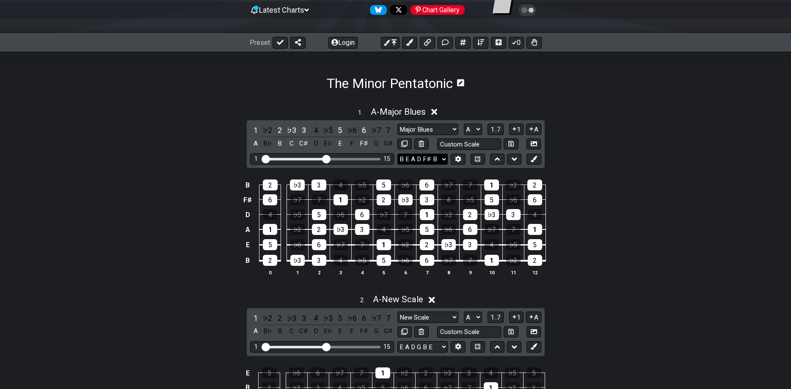
click at [397, 154] on select "E A D G B E E A D G B E E A D G B E B E A D F♯ B A D G C E A D A D G B E E♭ A♭ …" at bounding box center [422, 159] width 50 height 11
click option "D G D G B D" at bounding box center [0, 0] width 0 height 0
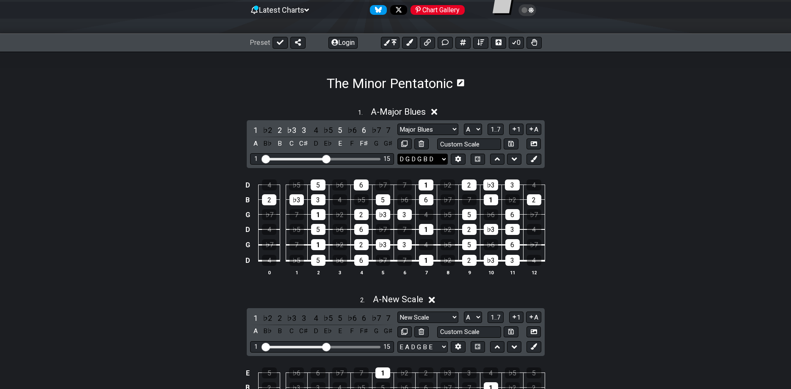
click at [397, 154] on select "E A D G B E E A D G B E E A D G B E B E A D F♯ B A D G C E A D A D G B E E♭ A♭ …" at bounding box center [422, 159] width 50 height 11
select select "D A D G B E"
click option "D A D G B E" at bounding box center [0, 0] width 0 height 0
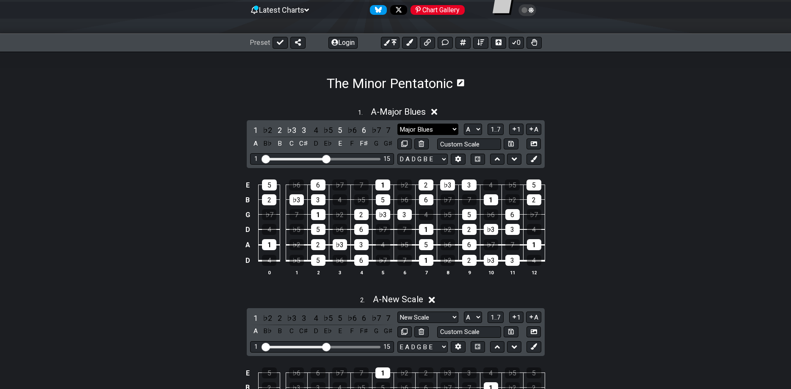
click at [397, 124] on select "New Scale New Scale Minor Pentatonic Major Pentatonic Minor Blues Major Blues M…" at bounding box center [427, 129] width 61 height 11
click at [632, 157] on div "1 . A - Major Blues 1 ♭2 2 ♭3 3 4 ♭5 5 ♭6 6 ♭7 7 A B♭ B C C♯ D E♭ E F F♯ G G♯ N…" at bounding box center [395, 195] width 791 height 186
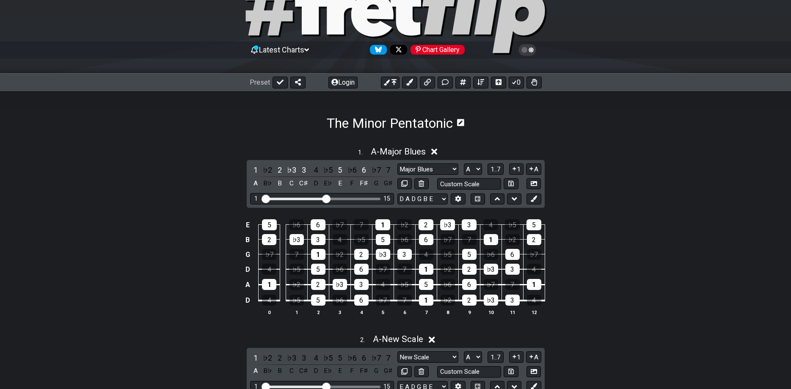
scroll to position [0, 0]
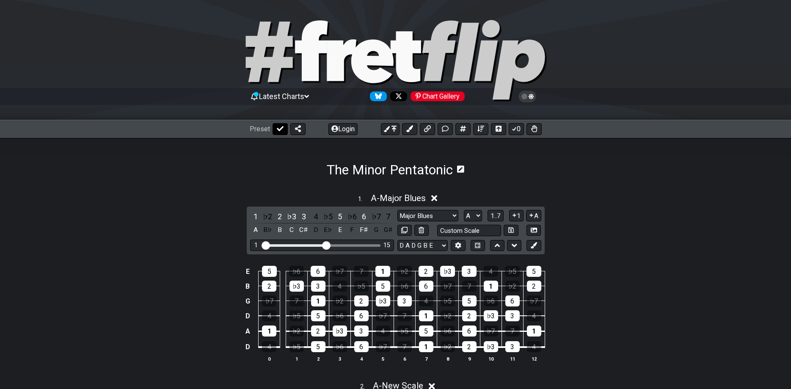
click at [282, 129] on icon at bounding box center [280, 128] width 7 height 7
click at [273, 123] on select "Welcome to #fretflip! Initial Preset Custom Preset Minor Pentatonic Major Penta…" at bounding box center [310, 129] width 74 height 12
click option "3NPS and CAGED-shapes" at bounding box center [0, 0] width 0 height 0
select select "/minor-pentatonic"
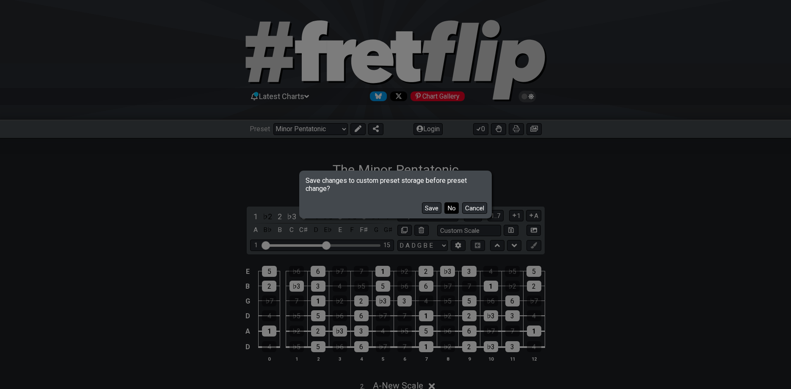
click at [451, 206] on button "No" at bounding box center [451, 207] width 14 height 11
select select "A"
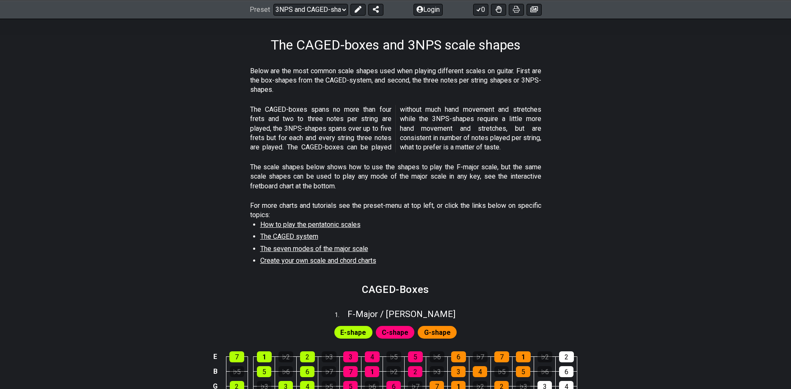
scroll to position [86, 0]
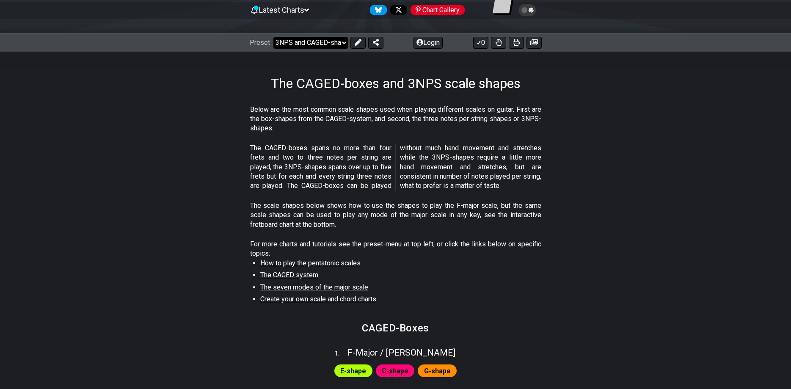
click at [273, 37] on select "Welcome to #fretflip! Initial Preset Custom Preset Minor Pentatonic Major Penta…" at bounding box center [310, 43] width 74 height 12
click option "Power Chords" at bounding box center [0, 0] width 0 height 0
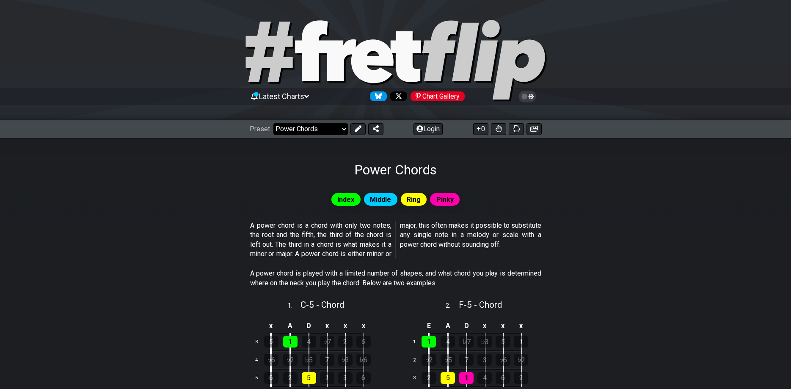
click at [273, 123] on select "Welcome to #fretflip! Initial Preset Custom Preset Minor Pentatonic Major Penta…" at bounding box center [310, 129] width 74 height 12
click option "All Guitar Scales" at bounding box center [0, 0] width 0 height 0
select select "/guitar-scales"
select select "C"
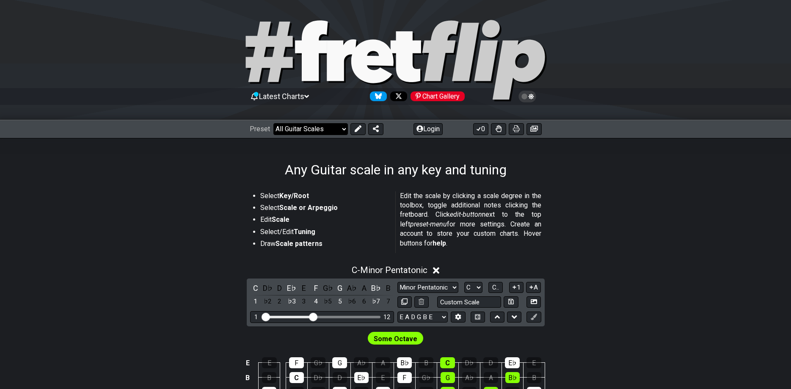
click at [273, 123] on select "Welcome to #fretflip! Initial Preset Custom Preset Minor Pentatonic Major Penta…" at bounding box center [310, 129] width 74 height 12
click option "7th Chords" at bounding box center [0, 0] width 0 height 0
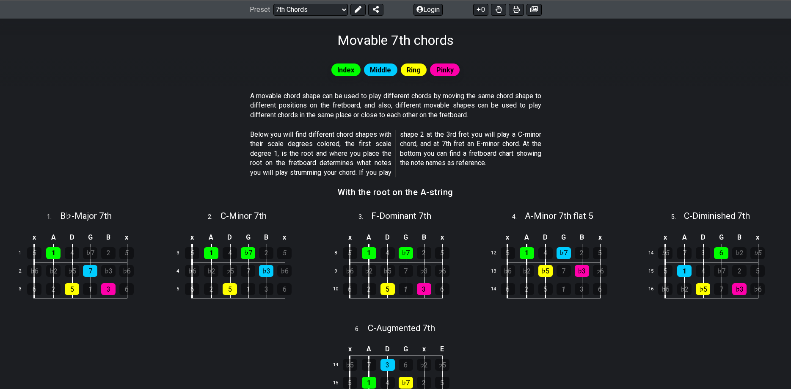
scroll to position [86, 0]
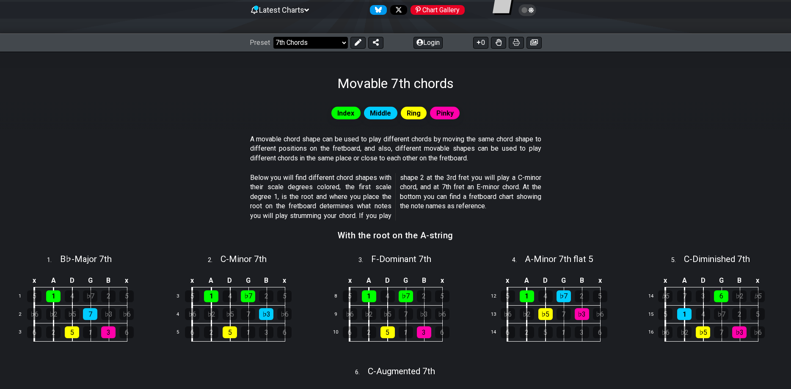
click at [273, 37] on select "Welcome to #fretflip! Initial Preset Custom Preset Minor Pentatonic Major Penta…" at bounding box center [310, 43] width 74 height 12
click option "The CAGED System" at bounding box center [0, 0] width 0 height 0
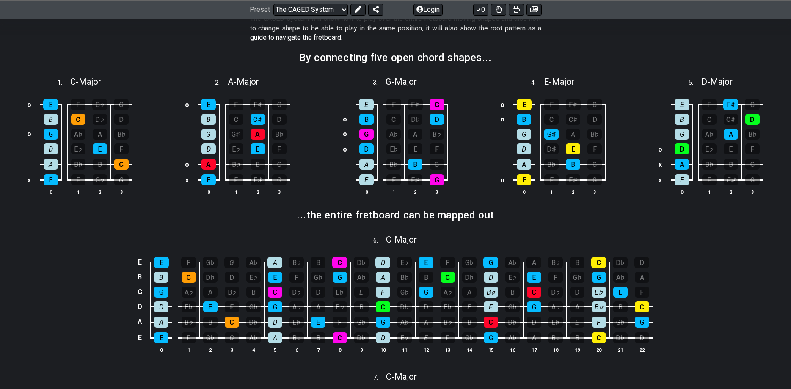
scroll to position [259, 0]
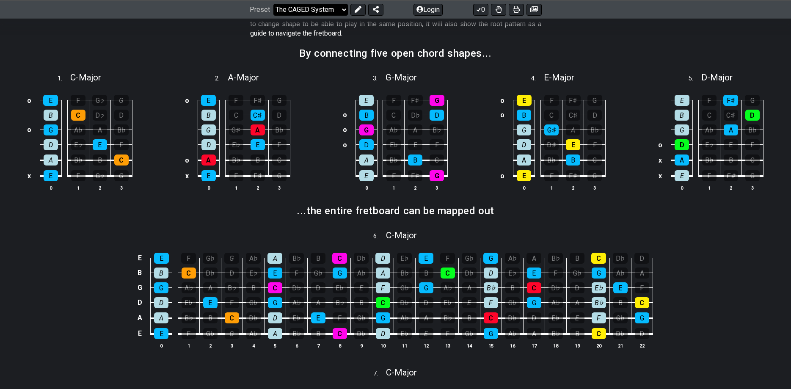
click at [273, 3] on select "Welcome to #fretflip! Initial Preset Custom Preset Minor Pentatonic Major Penta…" at bounding box center [310, 9] width 74 height 12
click option "Major [PERSON_NAME]" at bounding box center [0, 0] width 0 height 0
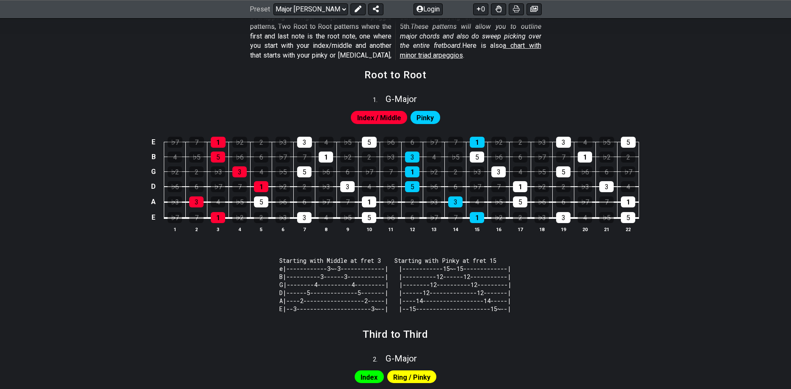
scroll to position [173, 0]
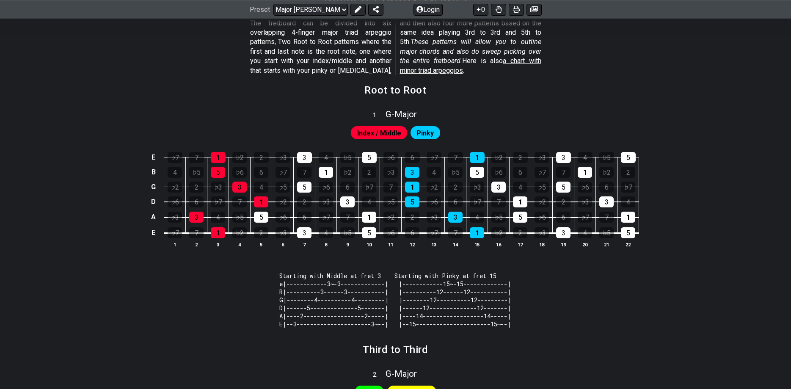
click at [426, 132] on span "Pinky" at bounding box center [424, 133] width 17 height 12
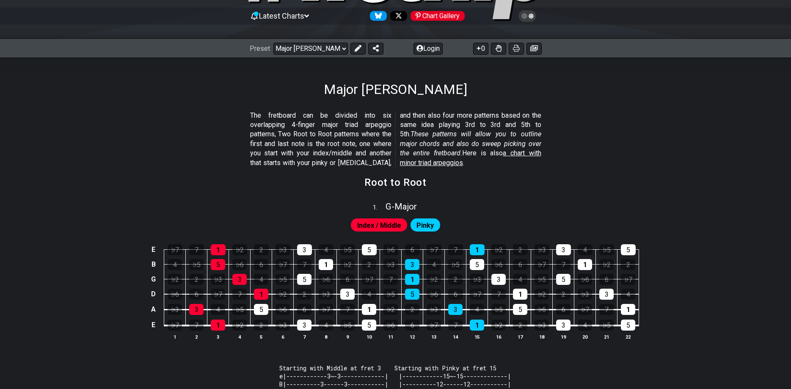
scroll to position [0, 0]
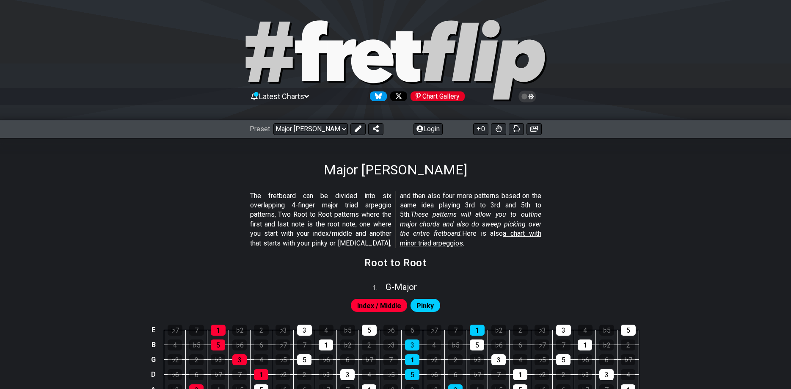
drag, startPoint x: 276, startPoint y: 171, endPoint x: 314, endPoint y: 44, distance: 132.8
click at [273, 123] on select "Welcome to #fretflip! Initial Preset Custom Preset Minor Pentatonic Major Penta…" at bounding box center [310, 129] width 74 height 12
click option "Modal chord progressions" at bounding box center [0, 0] width 0 height 0
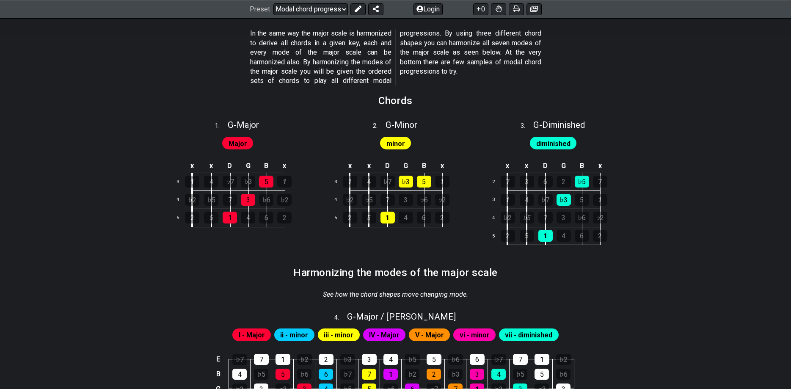
scroll to position [259, 0]
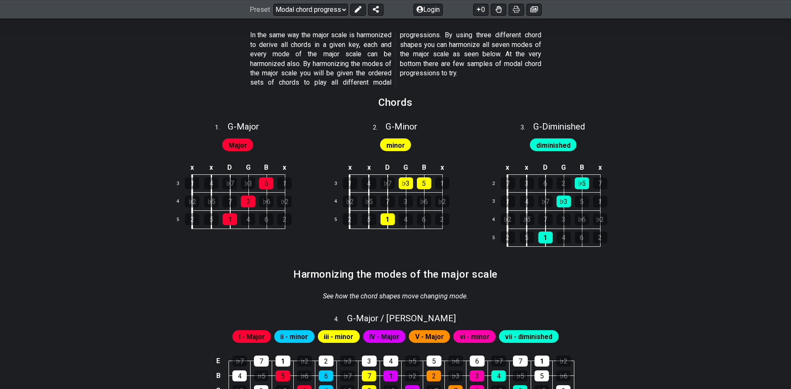
click at [314, 16] on div "Preset Welcome to #fretflip! Initial Preset Custom Preset Minor Pentatonic Majo…" at bounding box center [395, 9] width 791 height 19
click at [273, 3] on select "Welcome to #fretflip! Initial Preset Custom Preset Minor Pentatonic Major Penta…" at bounding box center [310, 9] width 74 height 12
click option "Start Soloing" at bounding box center [0, 0] width 0 height 0
select select "/how-to-solo"
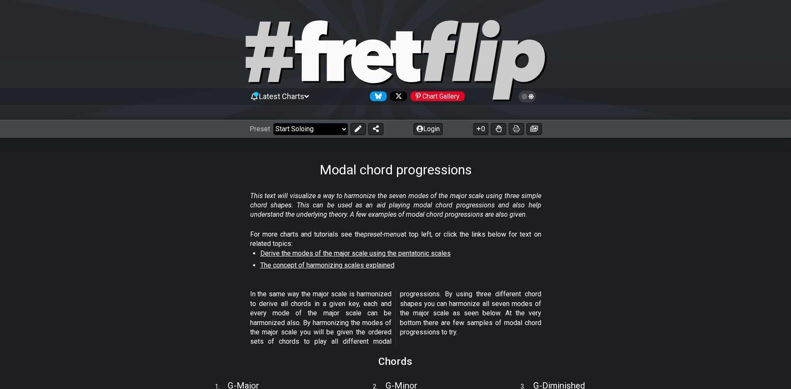
select select "C"
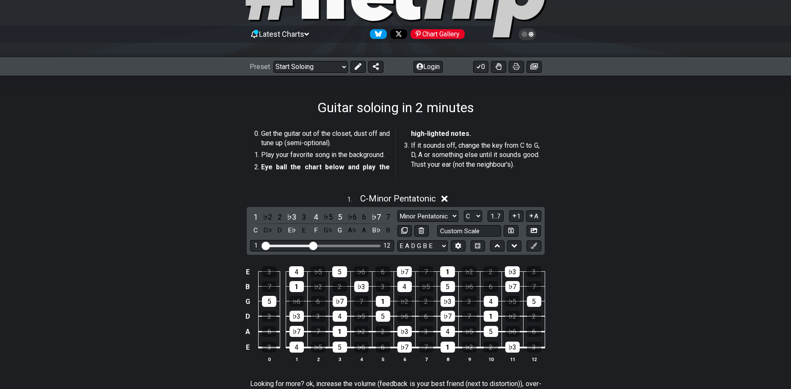
scroll to position [86, 0]
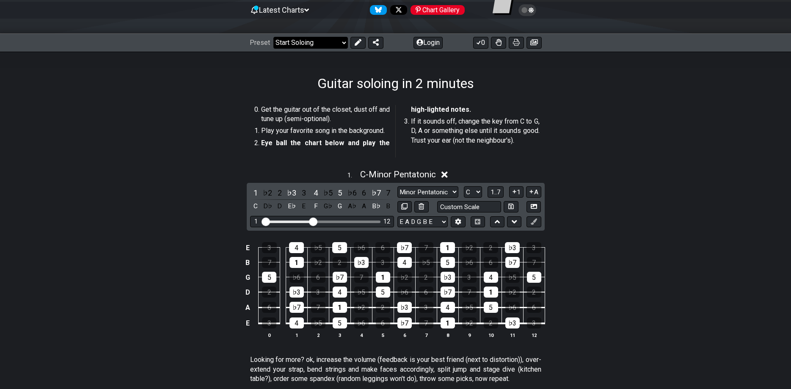
click at [273, 37] on select "Welcome to #fretflip! Initial Preset Custom Preset Minor Pentatonic Major Penta…" at bounding box center [310, 43] width 74 height 12
click option "Find all Notes" at bounding box center [0, 0] width 0 height 0
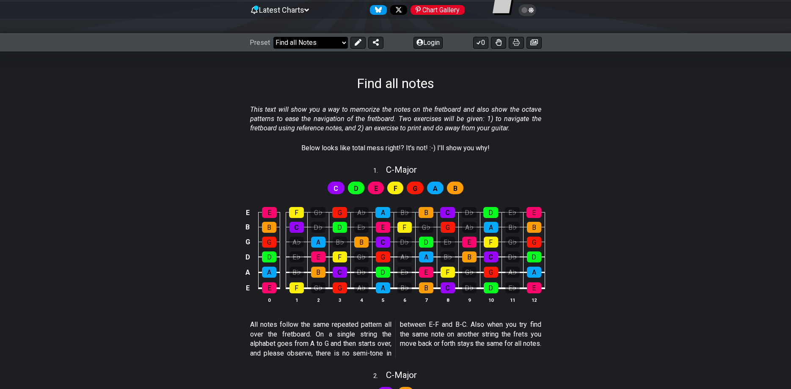
click at [273, 37] on select "Welcome to #fretflip! Initial Preset Custom Preset Minor Pentatonic Major Penta…" at bounding box center [310, 43] width 74 height 12
click option "Minor Pentatonic" at bounding box center [0, 0] width 0 height 0
select select "/find-all-notes"
select select "C"
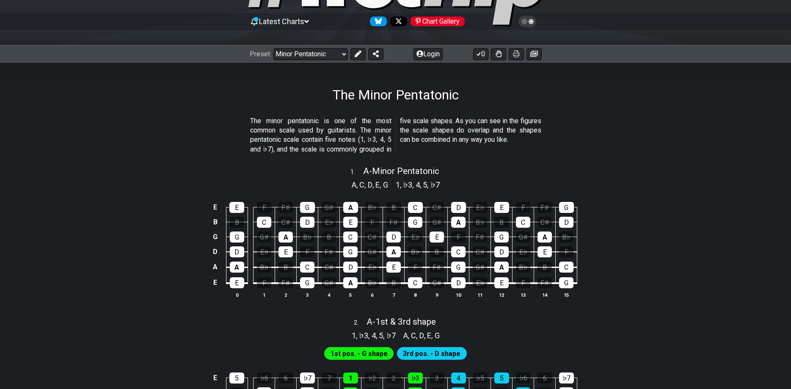
scroll to position [43, 0]
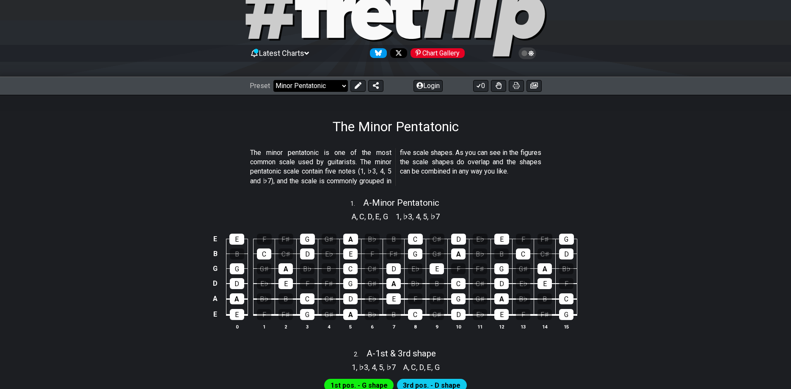
click at [273, 80] on select "Welcome to #fretflip! Initial Preset Custom Preset Minor Pentatonic Major Penta…" at bounding box center [310, 86] width 74 height 12
click option "Welcome to #fretflip!" at bounding box center [0, 0] width 0 height 0
select select "/welcome"
select select "C"
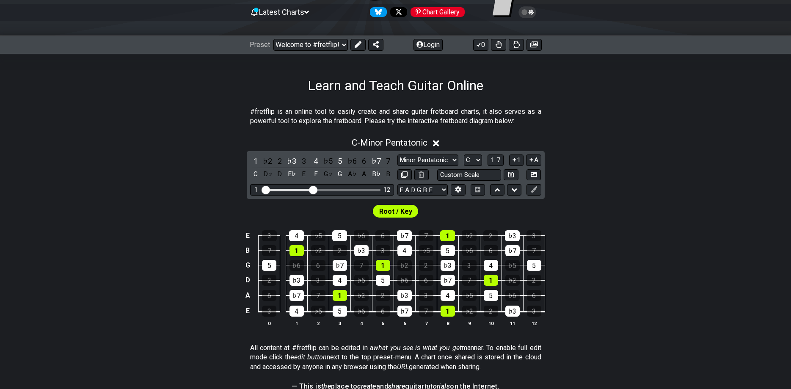
scroll to position [86, 0]
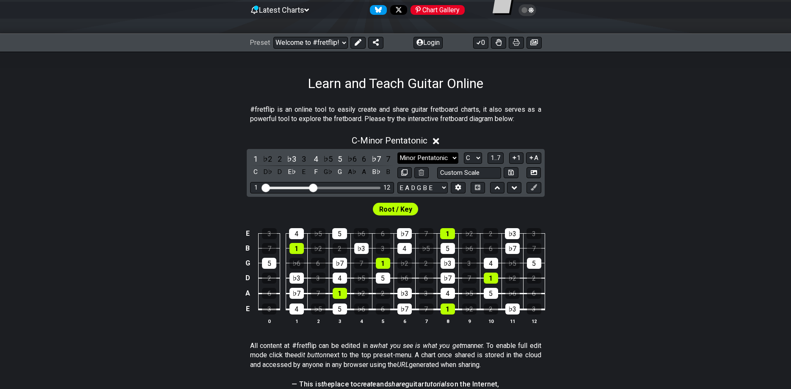
click at [397, 152] on select "Minor Pentatonic Click to edit Minor Pentatonic Major Pentatonic Minor Blues Ma…" at bounding box center [427, 157] width 61 height 11
click option "Minor Blues" at bounding box center [0, 0] width 0 height 0
click at [397, 152] on select "Minor Pentatonic Click to edit Minor Pentatonic Major Pentatonic Minor Blues Ma…" at bounding box center [427, 157] width 61 height 11
click option "Major Blues" at bounding box center [0, 0] width 0 height 0
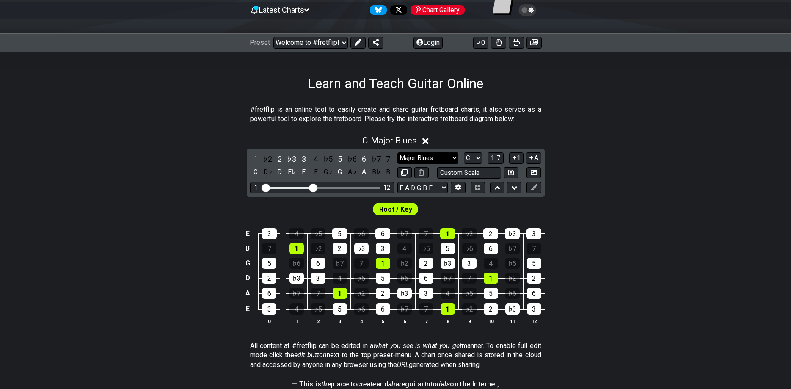
click at [397, 152] on select "Minor Pentatonic Click to edit Minor Pentatonic Major Pentatonic Minor Blues Ma…" at bounding box center [427, 157] width 61 height 11
click option "Minor Blues" at bounding box center [0, 0] width 0 height 0
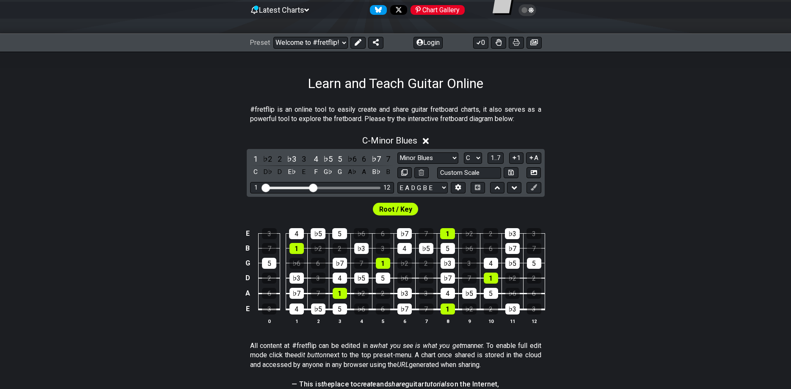
click at [432, 151] on div "1 ♭2 2 ♭3 3 4 ♭5 5 ♭6 6 ♭7 7 C D♭ D E♭ E F G♭ G A♭ A B♭ B Minor Pentatonic Clic…" at bounding box center [396, 173] width 298 height 48
click at [397, 152] on select "Minor Pentatonic Click to edit Minor Pentatonic Major Pentatonic Minor Blues Ma…" at bounding box center [427, 157] width 61 height 11
click option "Major Pentatonic" at bounding box center [0, 0] width 0 height 0
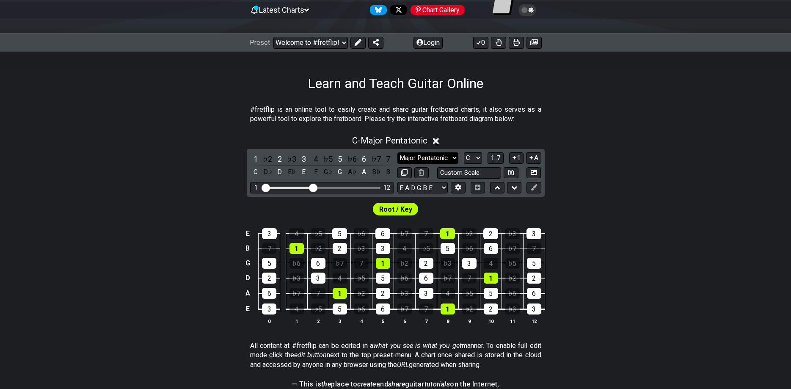
click at [397, 152] on select "Minor Pentatonic Click to edit Minor Pentatonic Major Pentatonic Minor Blues Ma…" at bounding box center [427, 157] width 61 height 11
click option "Minor Pentatonic" at bounding box center [0, 0] width 0 height 0
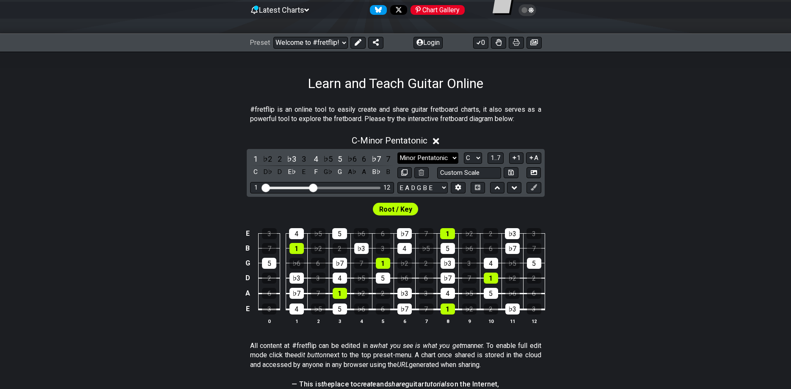
click at [397, 152] on select "Minor Pentatonic Click to edit Minor Pentatonic Major Pentatonic Minor Blues Ma…" at bounding box center [427, 157] width 61 height 11
click at [500, 125] on div "#fretflip is an online tool to easily create and share guitar fretboard charts,…" at bounding box center [395, 116] width 291 height 29
click at [397, 152] on select "Minor Pentatonic Click to edit Minor Pentatonic Major Pentatonic Minor Blues Ma…" at bounding box center [427, 157] width 61 height 11
click option "Major Pentatonic" at bounding box center [0, 0] width 0 height 0
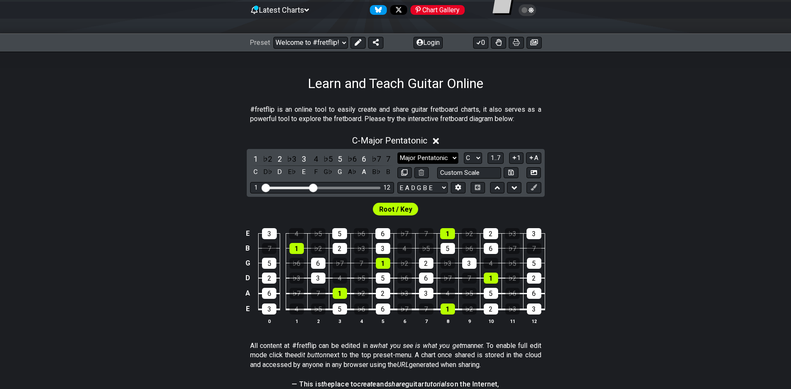
click at [397, 152] on select "Minor Pentatonic Click to edit Minor Pentatonic Major Pentatonic Minor Blues Ma…" at bounding box center [427, 157] width 61 height 11
click option "Minor Pentatonic" at bounding box center [0, 0] width 0 height 0
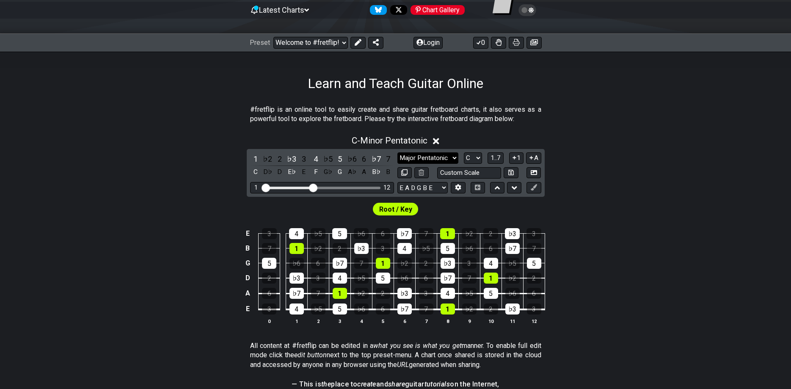
click option "Major Pentatonic" at bounding box center [0, 0] width 0 height 0
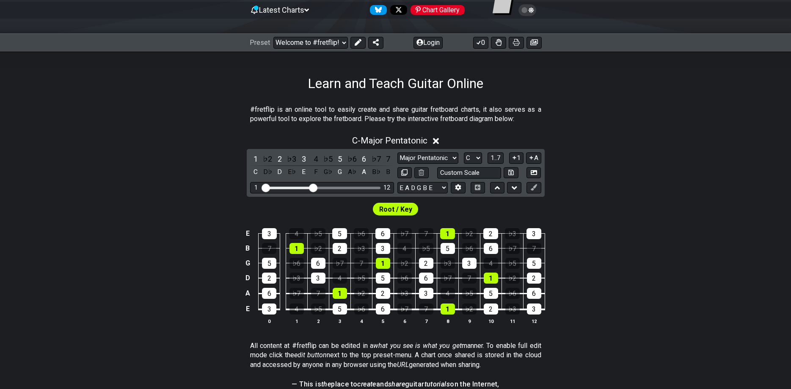
click at [419, 164] on div "Minor Pentatonic Click to edit Minor Pentatonic Major Pentatonic Minor Blues Ma…" at bounding box center [469, 165] width 144 height 26
click at [397, 152] on select "Minor Pentatonic Click to edit Minor Pentatonic Major Pentatonic Minor Blues Ma…" at bounding box center [427, 157] width 61 height 11
click option "Major Blues" at bounding box center [0, 0] width 0 height 0
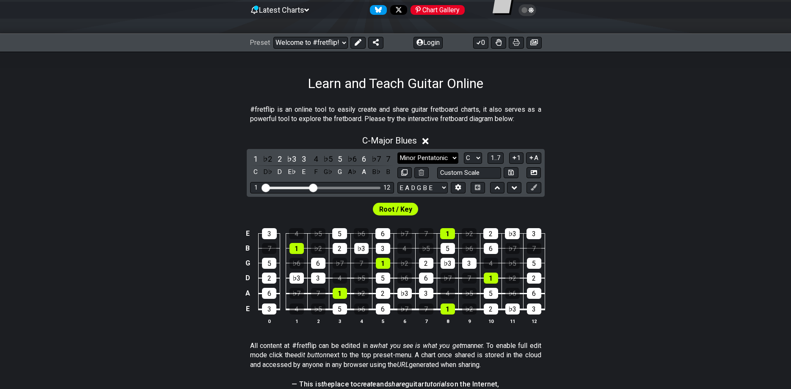
click option "Minor Pentatonic" at bounding box center [0, 0] width 0 height 0
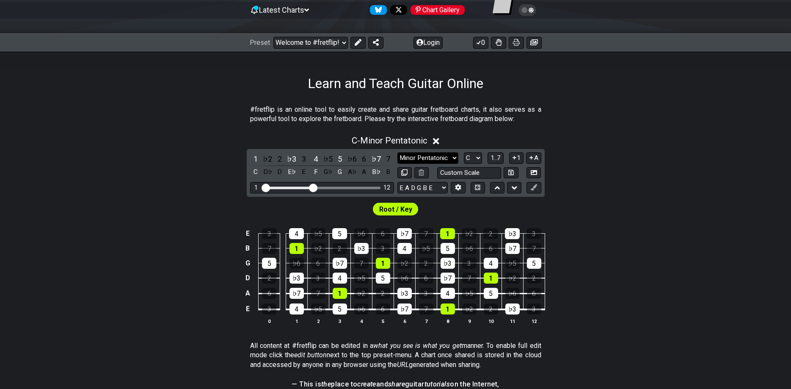
click at [397, 152] on select "Minor Pentatonic Click to edit Minor Pentatonic Major Pentatonic Minor Blues Ma…" at bounding box center [427, 157] width 61 height 11
click option "Major Pentatonic" at bounding box center [0, 0] width 0 height 0
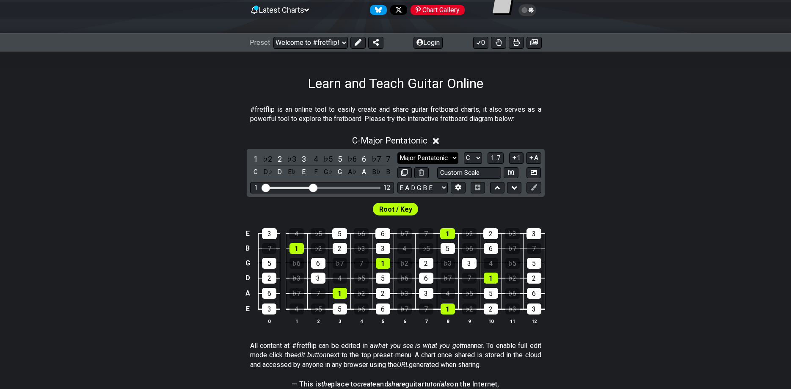
click at [397, 152] on select "Minor Pentatonic Click to edit Minor Pentatonic Major Pentatonic Minor Blues Ma…" at bounding box center [427, 157] width 61 height 11
click option "Major Blues" at bounding box center [0, 0] width 0 height 0
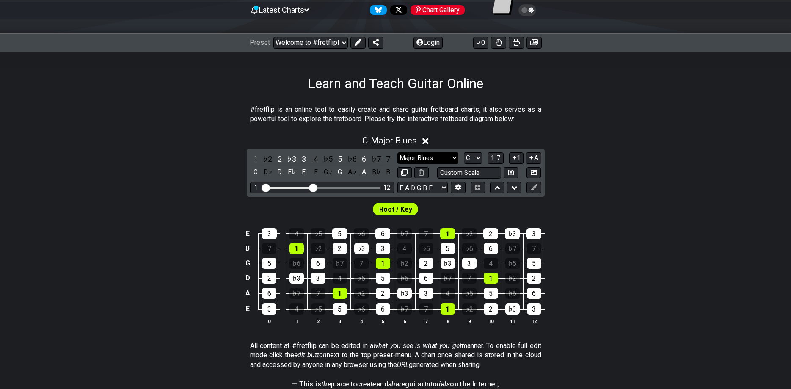
drag, startPoint x: 438, startPoint y: 164, endPoint x: 437, endPoint y: 156, distance: 7.7
click at [438, 160] on div "Minor Pentatonic Click to edit Minor Pentatonic Major Pentatonic Minor Blues Ma…" at bounding box center [469, 165] width 144 height 26
click at [397, 152] on select "Minor Pentatonic Click to edit Minor Pentatonic Major Pentatonic Minor Blues Ma…" at bounding box center [427, 157] width 61 height 11
click option "Major / [PERSON_NAME]" at bounding box center [0, 0] width 0 height 0
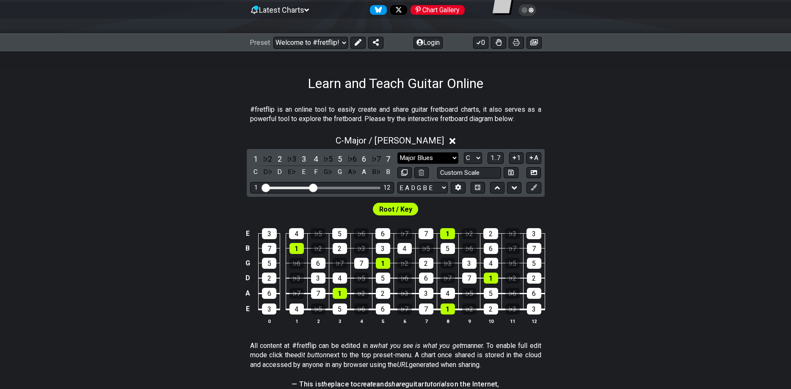
click at [397, 152] on select "Minor Pentatonic Click to edit Minor Pentatonic Major Pentatonic Minor Blues Ma…" at bounding box center [427, 157] width 61 height 11
select select "Locrian"
click option "Locrian" at bounding box center [0, 0] width 0 height 0
